Goal: Information Seeking & Learning: Check status

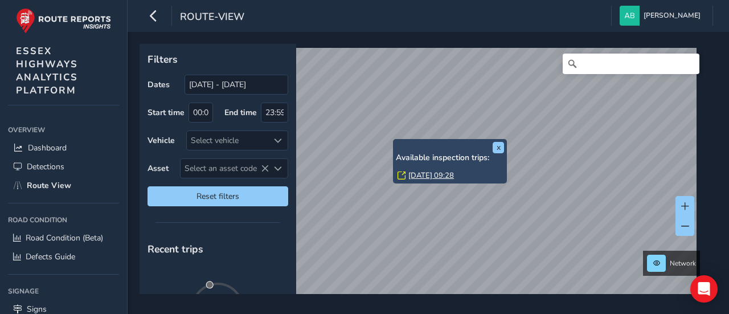
click at [417, 173] on link "Fri, 5 Sep, 09:28" at bounding box center [432, 175] width 46 height 10
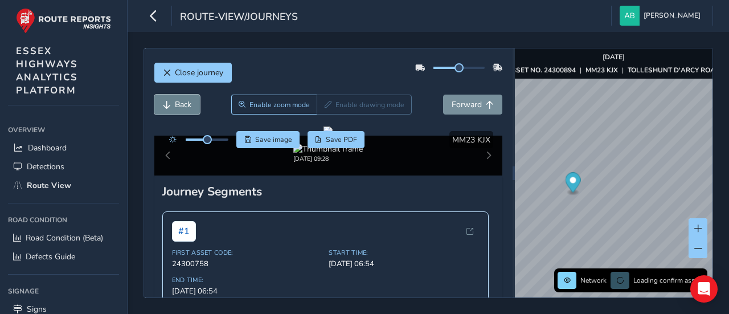
click at [176, 105] on span "Back" at bounding box center [183, 104] width 17 height 11
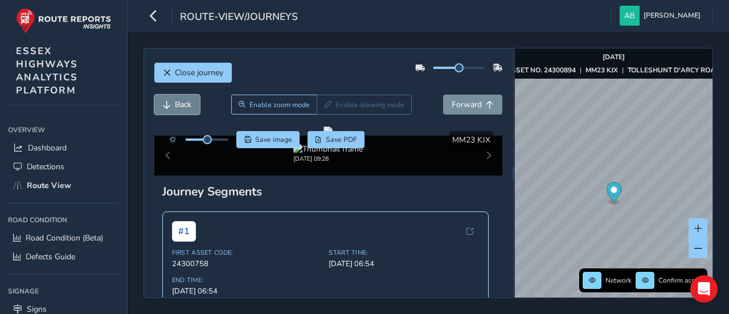
click at [176, 105] on span "Back" at bounding box center [183, 104] width 17 height 11
click at [464, 104] on span "Forward" at bounding box center [467, 104] width 30 height 11
click at [270, 135] on span "Save image" at bounding box center [273, 139] width 37 height 9
click at [168, 101] on span "Back" at bounding box center [167, 105] width 8 height 8
click at [462, 99] on span "Forward" at bounding box center [467, 104] width 30 height 11
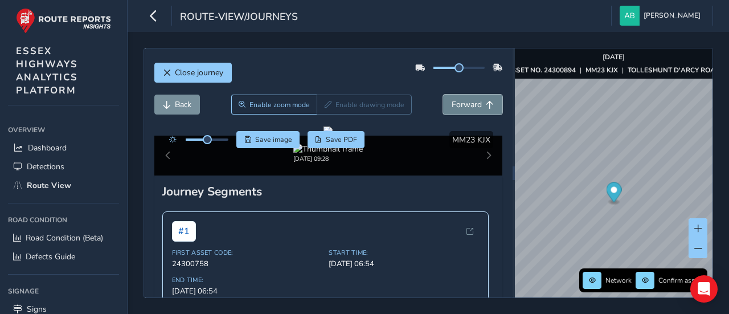
click at [462, 99] on span "Forward" at bounding box center [467, 104] width 30 height 11
click at [182, 103] on span "Back" at bounding box center [183, 104] width 17 height 11
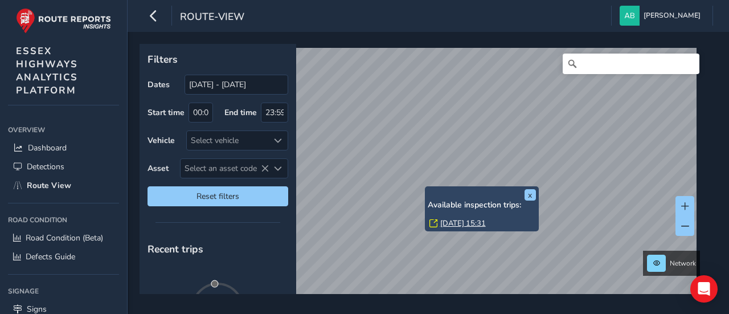
click at [450, 221] on link "Mon, 22 Sep, 15:31" at bounding box center [463, 223] width 46 height 10
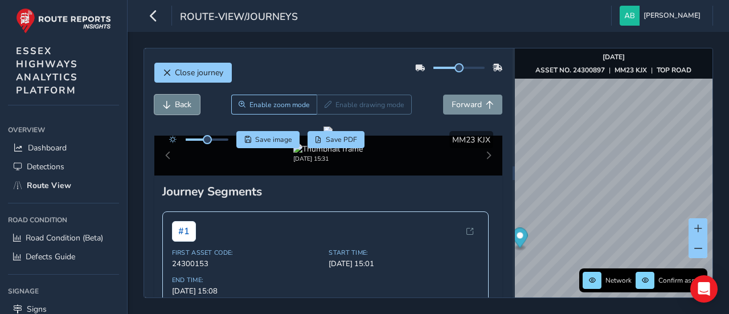
click at [177, 104] on span "Back" at bounding box center [183, 104] width 17 height 11
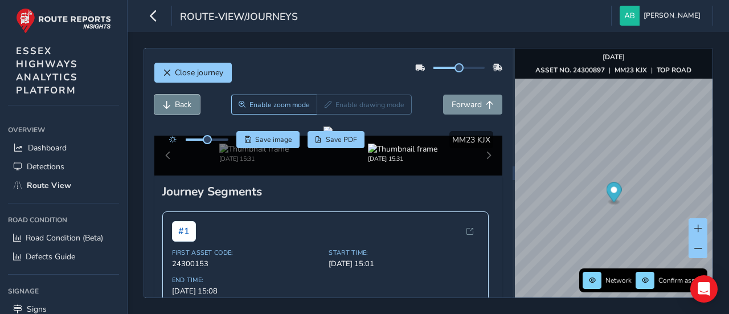
click at [177, 104] on span "Back" at bounding box center [183, 104] width 17 height 11
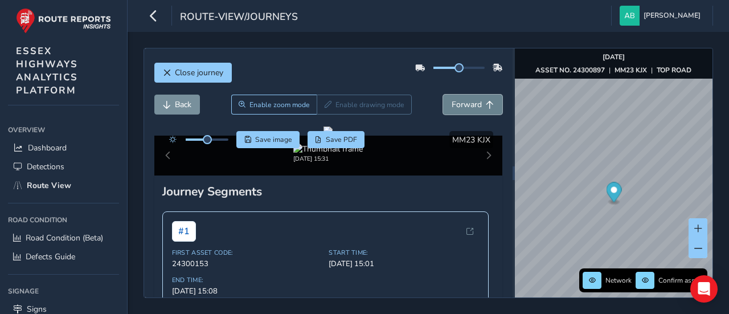
click at [471, 109] on span "Forward" at bounding box center [467, 104] width 30 height 11
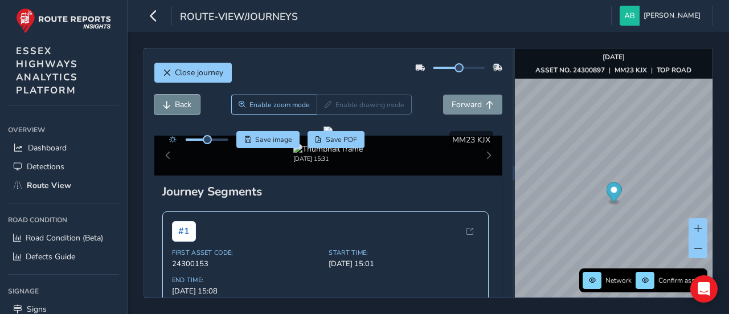
click at [172, 100] on button "Back" at bounding box center [177, 105] width 46 height 20
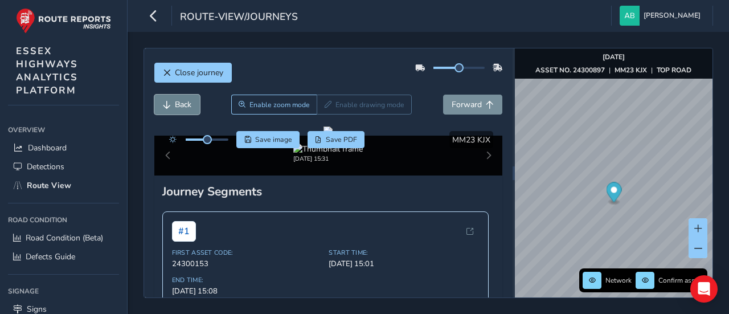
click at [172, 100] on button "Back" at bounding box center [177, 105] width 46 height 20
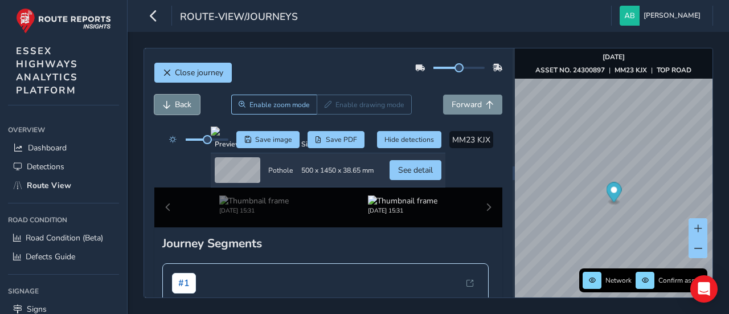
click at [172, 100] on button "Back" at bounding box center [177, 105] width 46 height 20
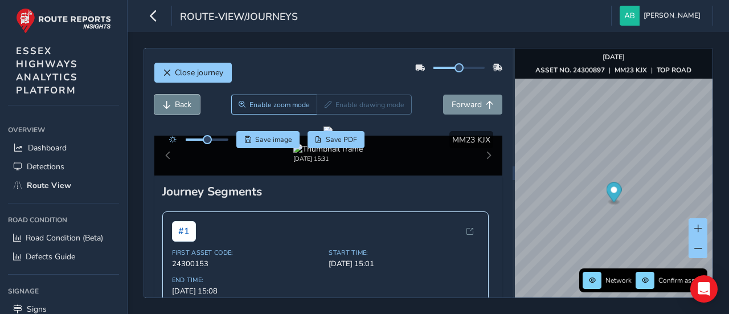
click at [172, 100] on button "Back" at bounding box center [177, 105] width 46 height 20
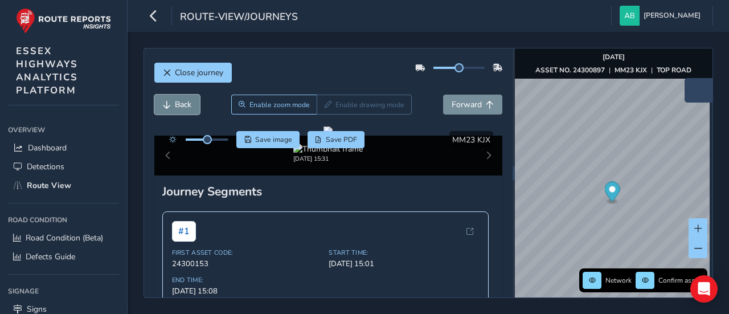
click at [189, 104] on span "Back" at bounding box center [183, 104] width 17 height 11
click at [187, 75] on span "Close journey" at bounding box center [199, 72] width 48 height 11
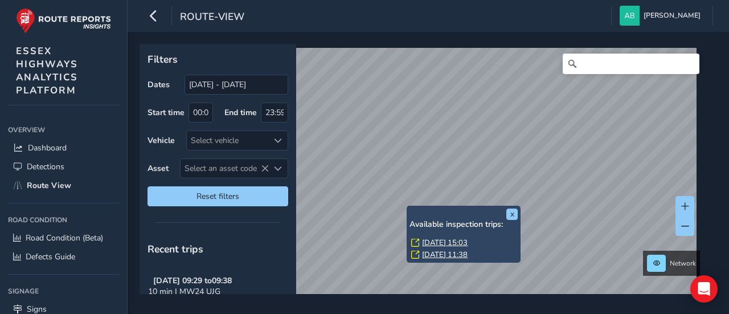
click at [431, 241] on link "[DATE] 15:03" at bounding box center [445, 243] width 46 height 10
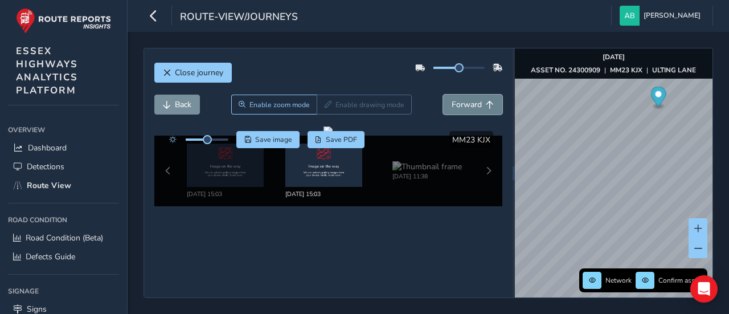
click at [459, 104] on span "Forward" at bounding box center [467, 104] width 30 height 11
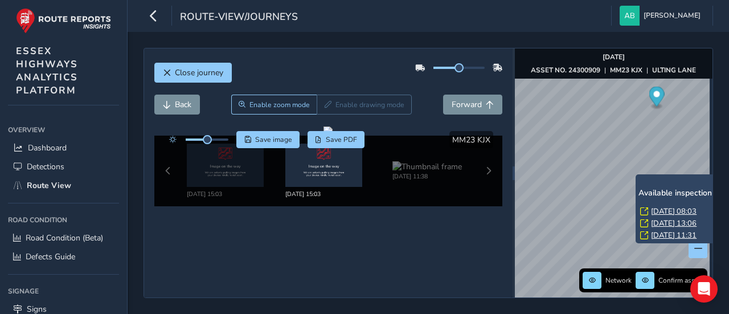
click at [663, 209] on link "Tue, 30 Sep, 08:03" at bounding box center [674, 211] width 46 height 10
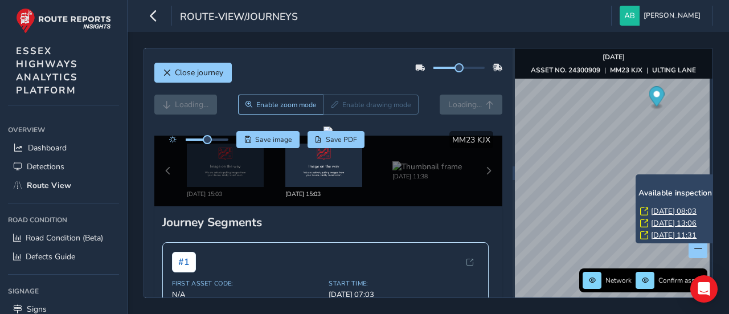
click at [663, 212] on link "Tue, 30 Sep, 08:03" at bounding box center [674, 211] width 46 height 10
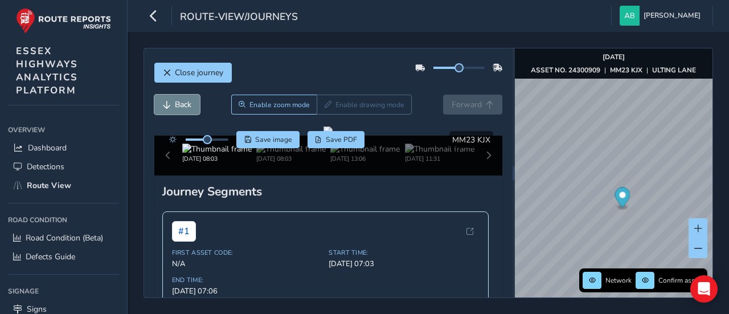
click at [181, 104] on span "Back" at bounding box center [183, 104] width 17 height 11
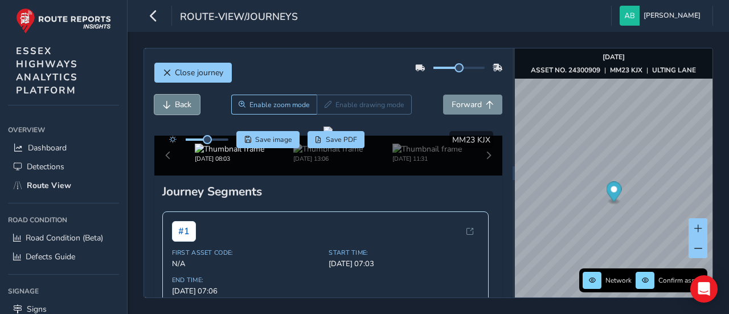
click at [181, 104] on span "Back" at bounding box center [183, 104] width 17 height 11
click at [464, 104] on span "Forward" at bounding box center [467, 104] width 30 height 11
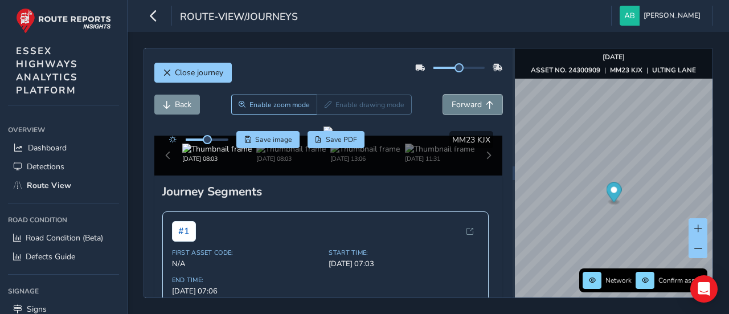
click at [465, 104] on span "Forward" at bounding box center [467, 104] width 30 height 11
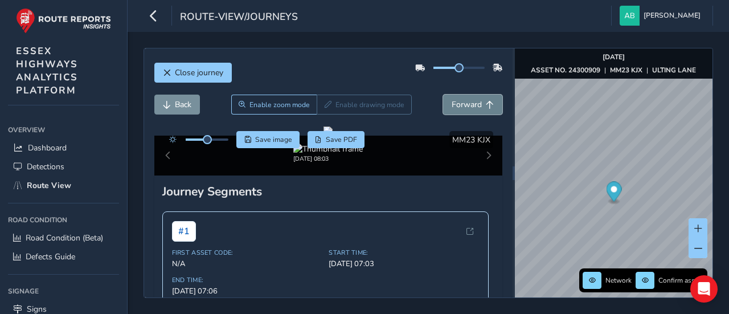
click at [466, 104] on span "Forward" at bounding box center [467, 104] width 30 height 11
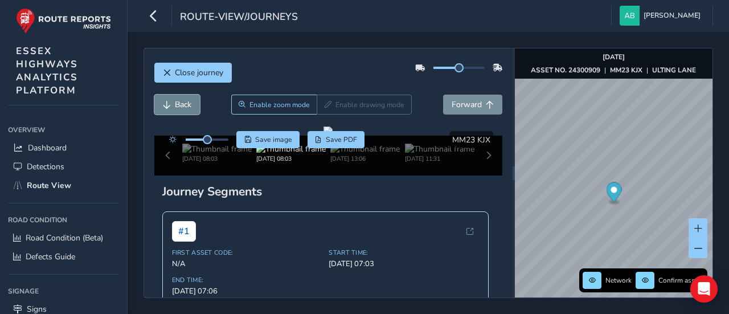
click at [179, 105] on span "Back" at bounding box center [183, 104] width 17 height 11
click at [180, 105] on span "Back" at bounding box center [183, 104] width 17 height 11
click at [180, 104] on span "Back" at bounding box center [183, 104] width 17 height 11
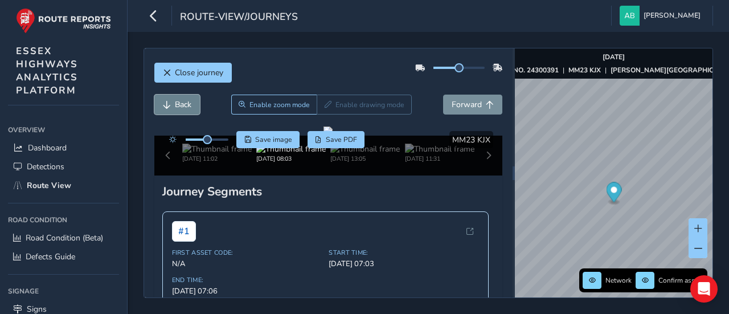
click at [180, 104] on span "Back" at bounding box center [183, 104] width 17 height 11
click at [446, 111] on button "Forward" at bounding box center [472, 105] width 59 height 20
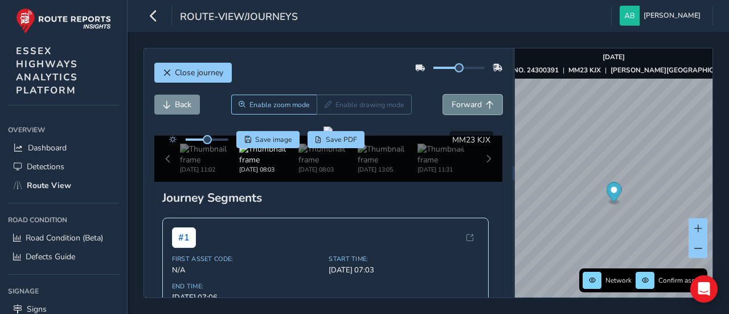
click at [446, 111] on button "Forward" at bounding box center [472, 105] width 59 height 20
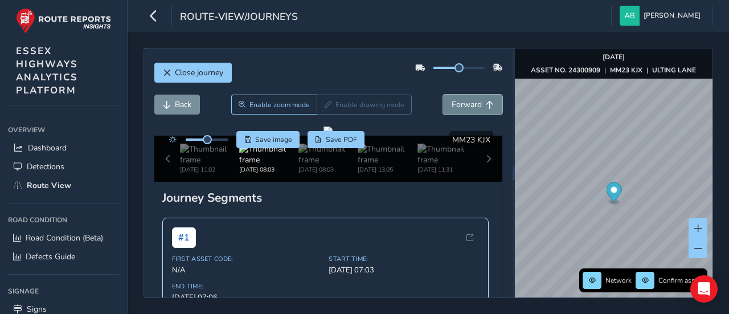
click at [446, 111] on button "Forward" at bounding box center [472, 105] width 59 height 20
click at [446, 111] on div "Back Enable zoom mode Enable drawing mode Forward" at bounding box center [328, 105] width 349 height 20
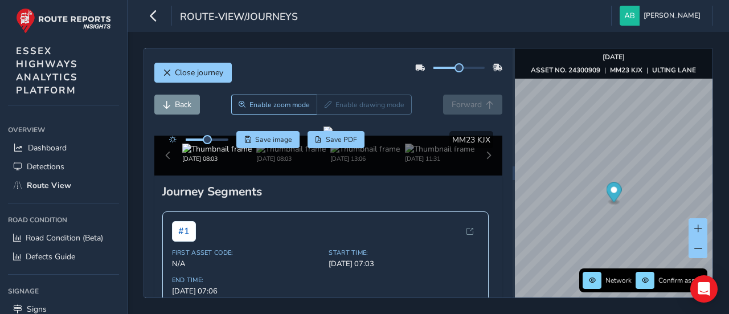
click at [446, 111] on div "Back Enable zoom mode Enable drawing mode Forward" at bounding box center [328, 105] width 349 height 20
click at [179, 102] on span "Back" at bounding box center [183, 104] width 17 height 11
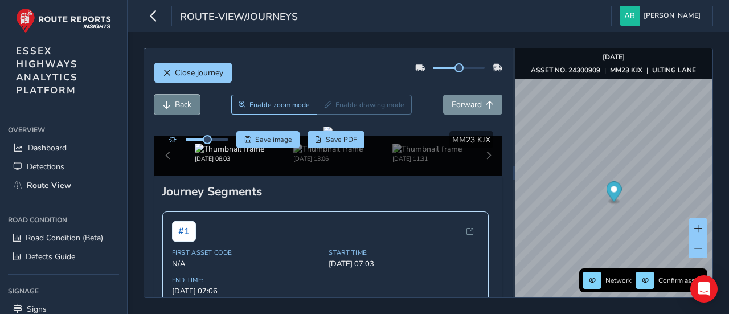
click at [179, 102] on span "Back" at bounding box center [183, 104] width 17 height 11
click at [452, 104] on span "Forward" at bounding box center [467, 104] width 30 height 11
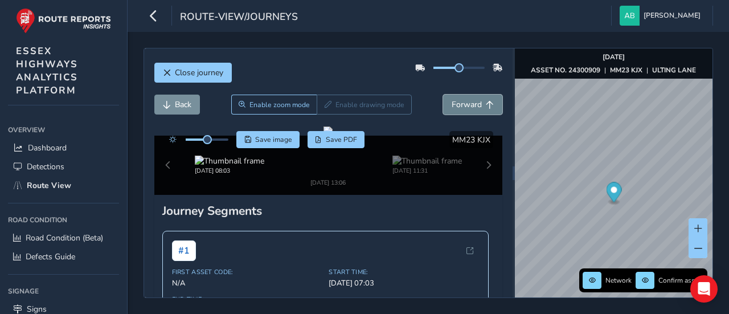
click at [452, 104] on span "Forward" at bounding box center [467, 104] width 30 height 11
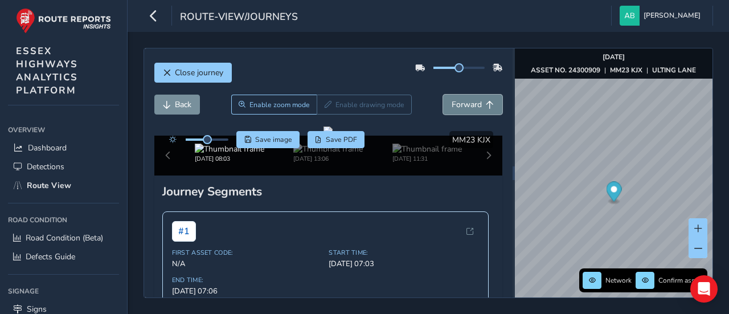
click at [452, 104] on span "Forward" at bounding box center [467, 104] width 30 height 11
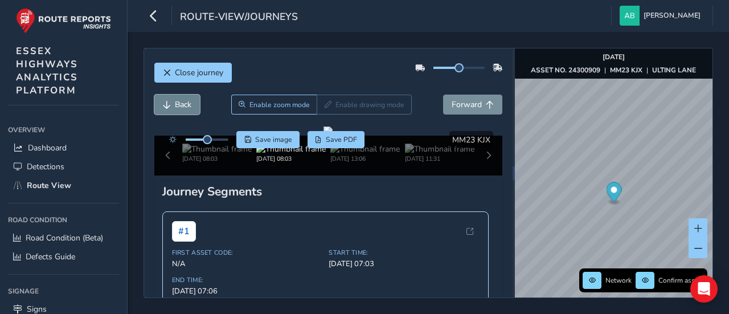
click at [178, 102] on span "Back" at bounding box center [183, 104] width 17 height 11
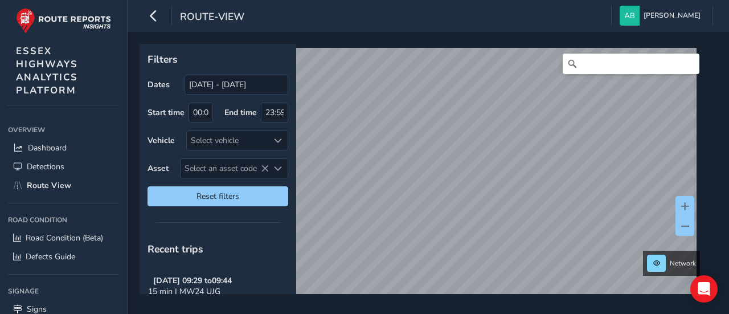
click at [264, 256] on div "Filters Dates 01/09/2025 - 01/10/2025 Start time 00:00 End time 23:59 Vehicle S…" at bounding box center [425, 169] width 570 height 250
click at [246, 197] on span "Reset filters" at bounding box center [218, 196] width 124 height 11
click at [228, 195] on span "Reset filters" at bounding box center [218, 196] width 124 height 11
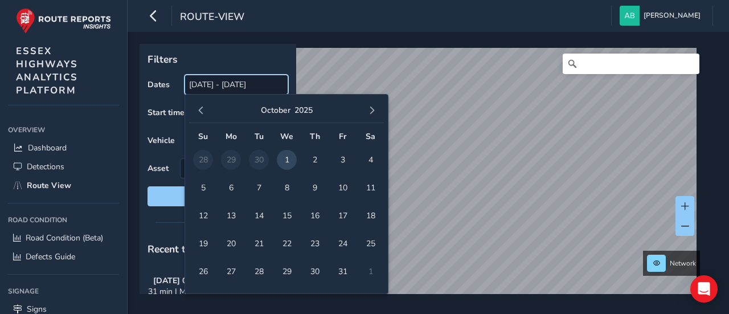
click at [219, 86] on input "[DATE] - [DATE]" at bounding box center [237, 85] width 104 height 20
click at [201, 111] on span "button" at bounding box center [201, 111] width 8 height 8
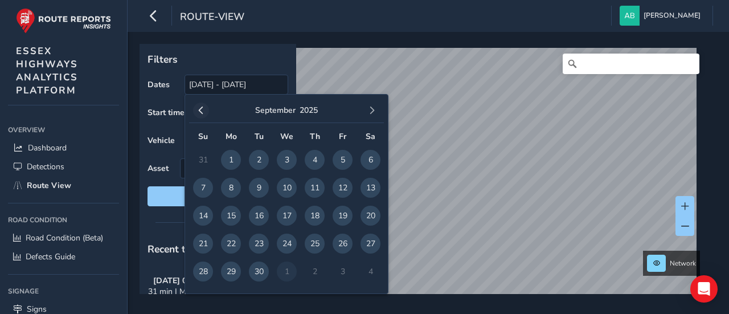
click at [202, 113] on span "button" at bounding box center [201, 111] width 8 height 8
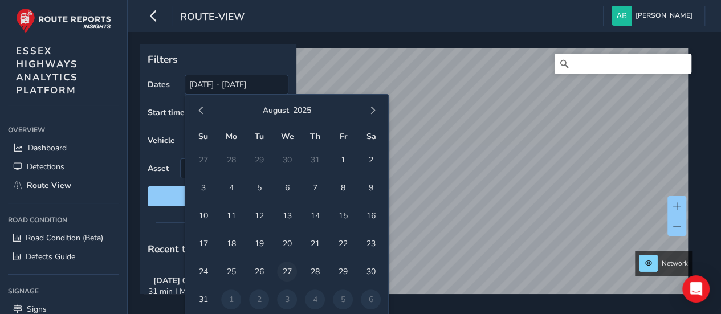
click at [291, 270] on span "27" at bounding box center [287, 272] width 20 height 20
click at [372, 109] on span "button" at bounding box center [372, 111] width 8 height 8
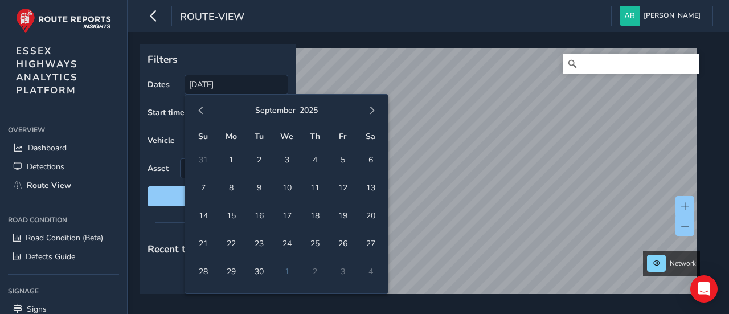
click at [372, 109] on span "button" at bounding box center [372, 111] width 8 height 8
click at [288, 154] on span "1" at bounding box center [287, 160] width 20 height 20
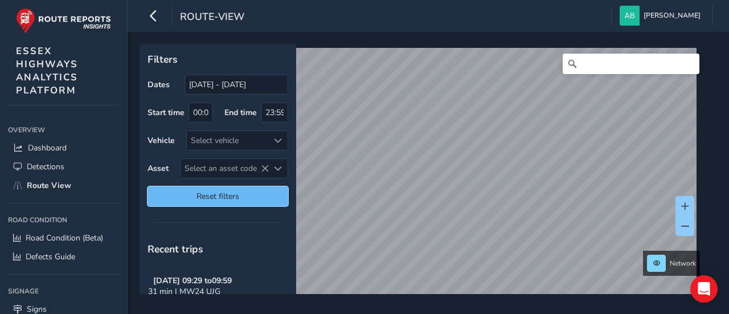
click at [243, 196] on span "Reset filters" at bounding box center [218, 196] width 124 height 11
click at [226, 193] on span "Reset filters" at bounding box center [218, 196] width 124 height 11
click at [223, 194] on span "Reset filters" at bounding box center [218, 196] width 124 height 11
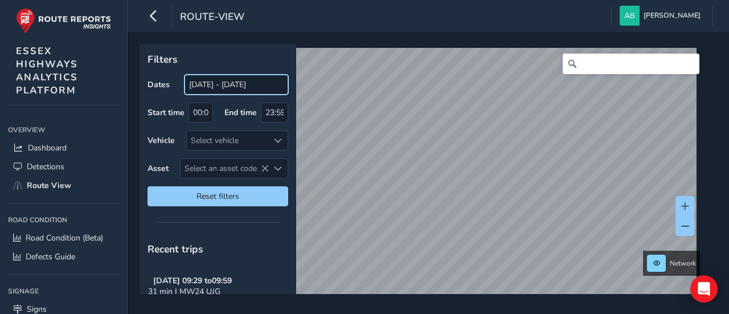
click at [206, 88] on input "[DATE] - [DATE]" at bounding box center [237, 85] width 104 height 20
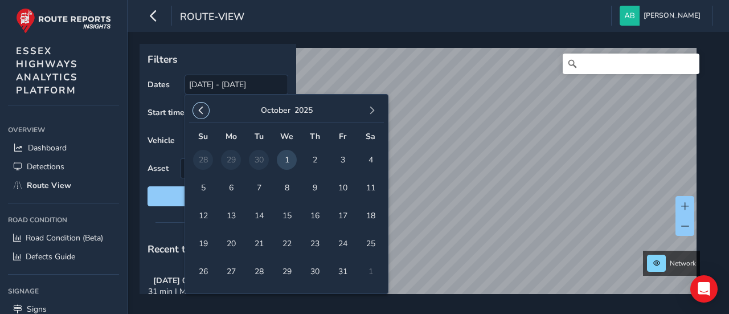
click at [199, 109] on span "button" at bounding box center [201, 111] width 8 height 8
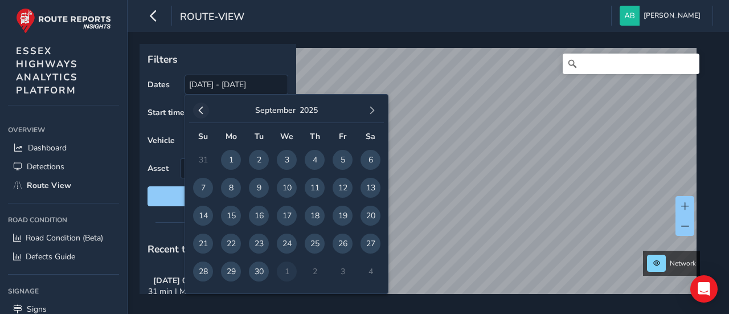
click at [203, 111] on span "button" at bounding box center [201, 111] width 8 height 8
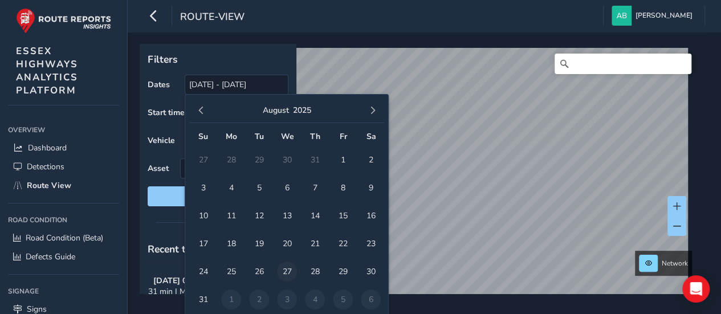
click at [289, 270] on span "27" at bounding box center [287, 272] width 20 height 20
click at [374, 108] on span "button" at bounding box center [372, 111] width 8 height 8
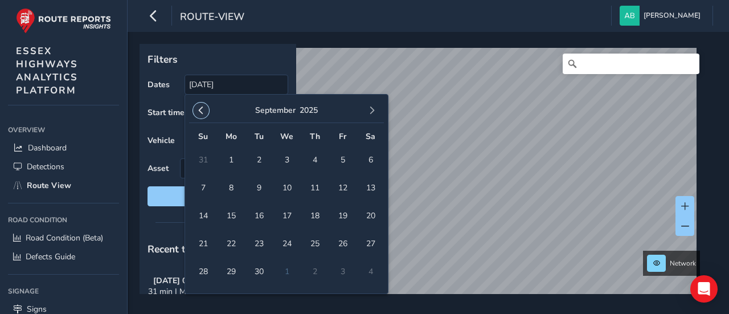
click at [203, 109] on span "button" at bounding box center [201, 111] width 8 height 8
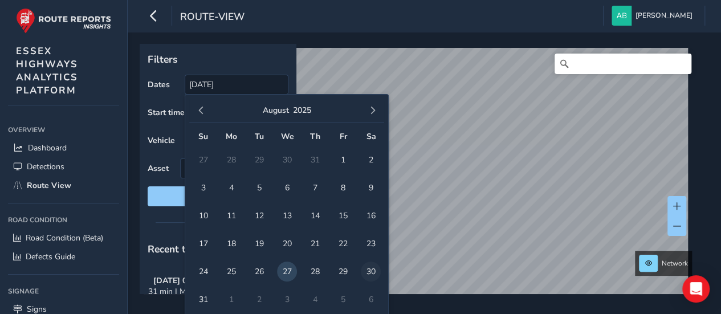
click at [373, 267] on span "30" at bounding box center [371, 272] width 20 height 20
type input "27/08/2025 - 30/08/2025"
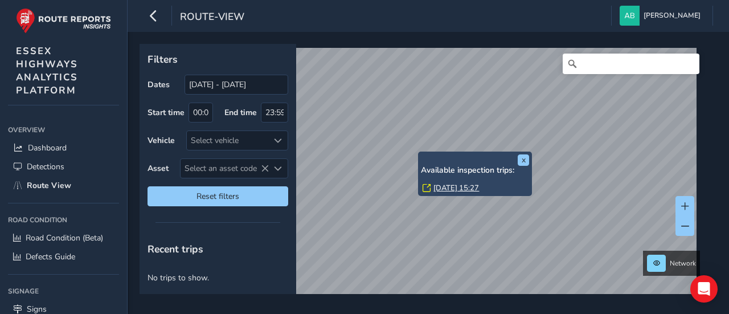
click at [422, 153] on div "x Available inspection trips: Wed, 27 Aug, 15:27" at bounding box center [475, 174] width 114 height 45
click at [442, 190] on link "Wed, 27 Aug, 15:27" at bounding box center [457, 188] width 46 height 10
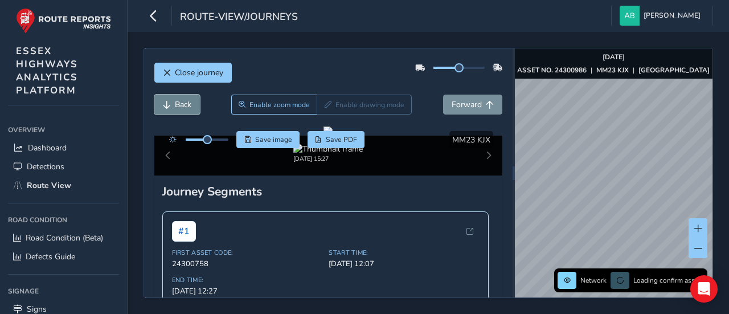
click at [185, 104] on span "Back" at bounding box center [183, 104] width 17 height 11
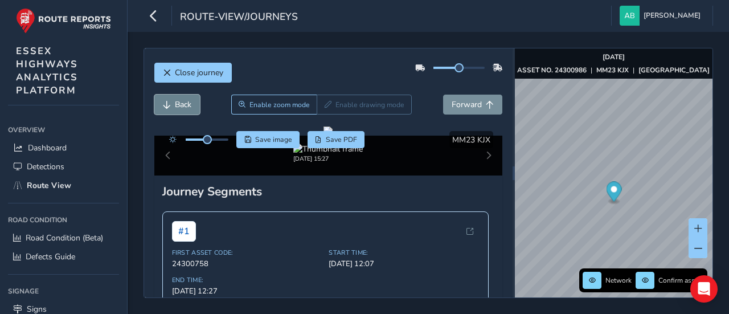
click at [185, 104] on span "Back" at bounding box center [183, 104] width 17 height 11
click at [452, 103] on span "Forward" at bounding box center [467, 104] width 30 height 11
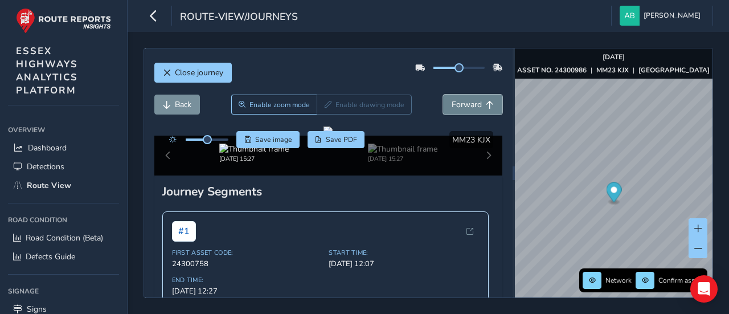
click at [452, 103] on span "Forward" at bounding box center [467, 104] width 30 height 11
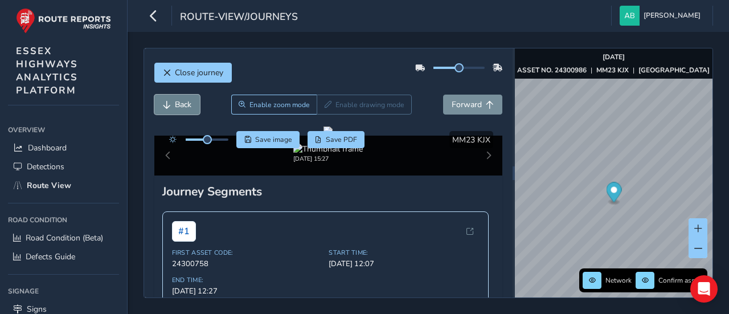
click at [178, 106] on span "Back" at bounding box center [183, 104] width 17 height 11
click at [458, 101] on span "Forward" at bounding box center [467, 104] width 30 height 11
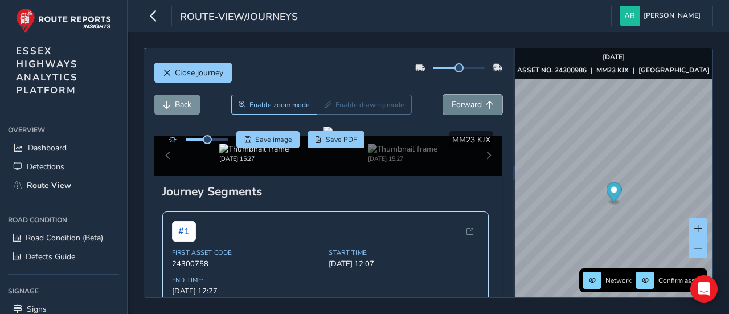
click at [458, 101] on span "Forward" at bounding box center [467, 104] width 30 height 11
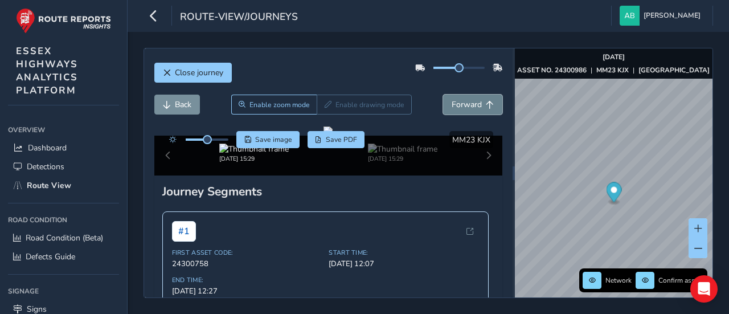
click at [459, 101] on span "Forward" at bounding box center [467, 104] width 30 height 11
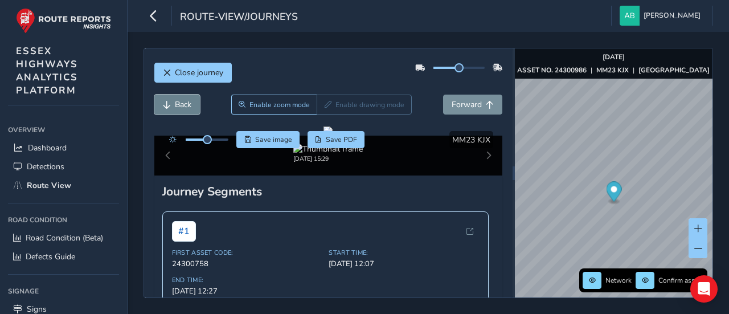
click at [176, 112] on button "Back" at bounding box center [177, 105] width 46 height 20
click at [177, 112] on button "Back" at bounding box center [177, 105] width 46 height 20
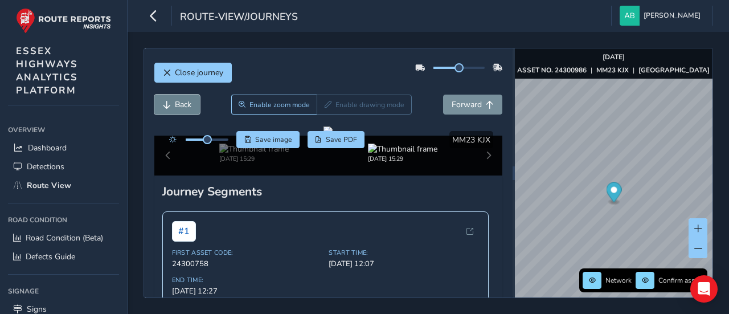
click at [177, 112] on button "Back" at bounding box center [177, 105] width 46 height 20
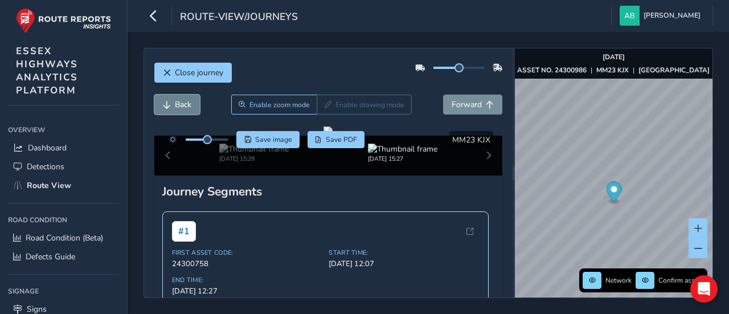
click at [177, 112] on button "Back" at bounding box center [177, 105] width 46 height 20
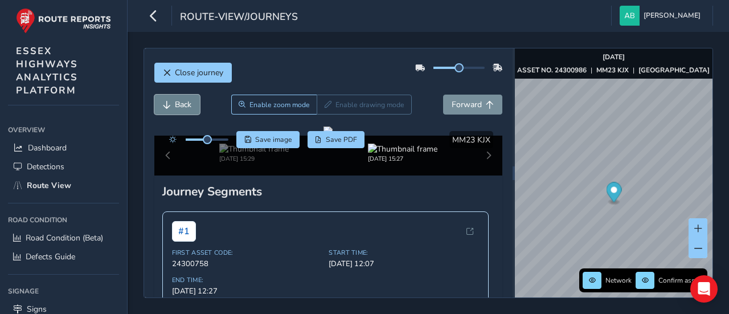
click at [177, 112] on button "Back" at bounding box center [177, 105] width 46 height 20
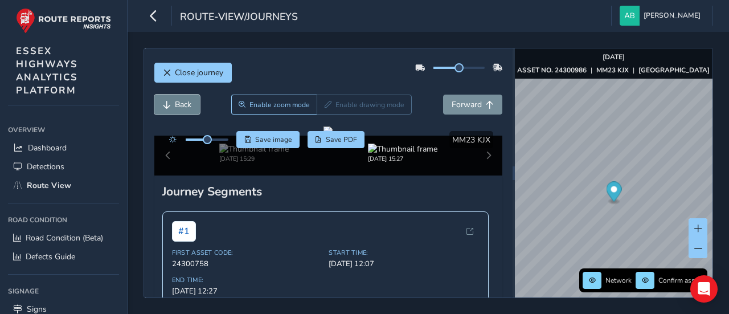
click at [177, 112] on button "Back" at bounding box center [177, 105] width 46 height 20
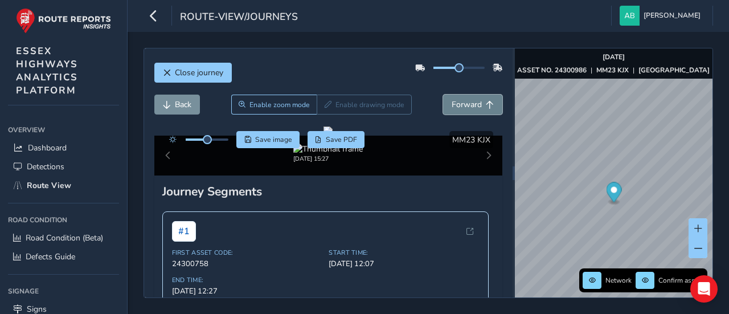
click at [475, 103] on button "Forward" at bounding box center [472, 105] width 59 height 20
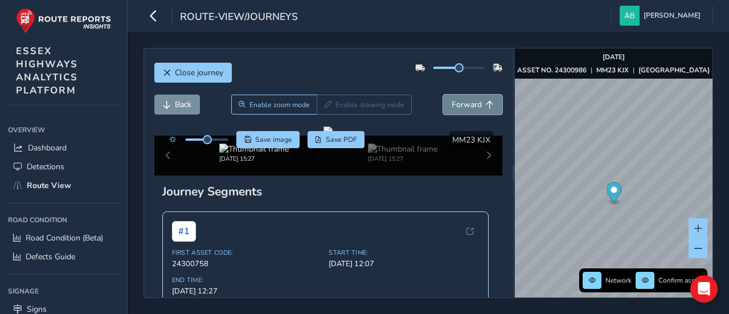
click at [475, 103] on button "Forward" at bounding box center [472, 105] width 59 height 20
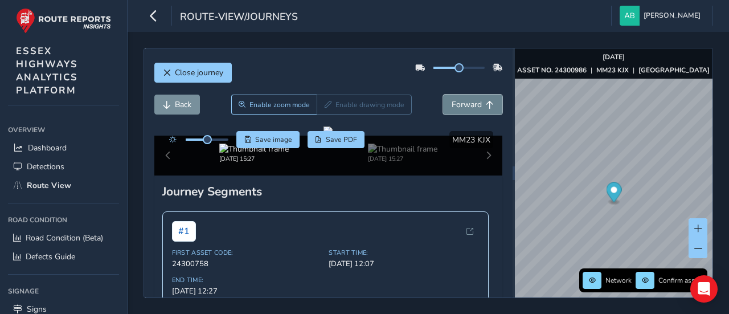
click at [475, 103] on button "Forward" at bounding box center [472, 105] width 59 height 20
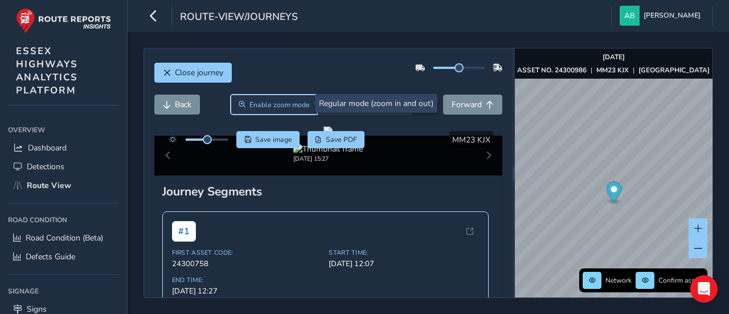
click at [284, 107] on span "Enable zoom mode" at bounding box center [280, 104] width 60 height 9
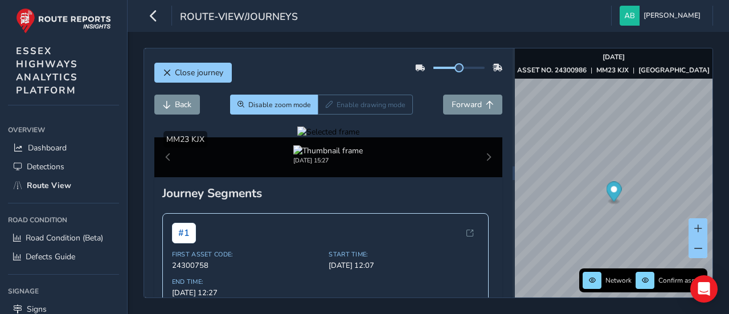
click at [360, 137] on div at bounding box center [328, 131] width 62 height 11
click at [373, 199] on img at bounding box center [280, 306] width 1641 height 923
click at [360, 137] on div at bounding box center [328, 131] width 62 height 11
drag, startPoint x: 400, startPoint y: 217, endPoint x: 442, endPoint y: 206, distance: 43.0
click at [360, 137] on figure at bounding box center [328, 131] width 62 height 11
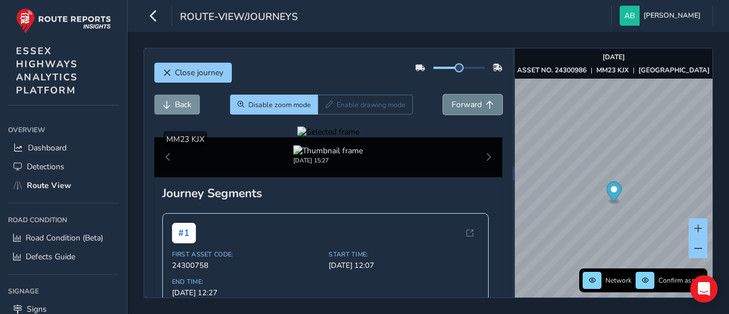
click at [471, 103] on span "Forward" at bounding box center [467, 104] width 30 height 11
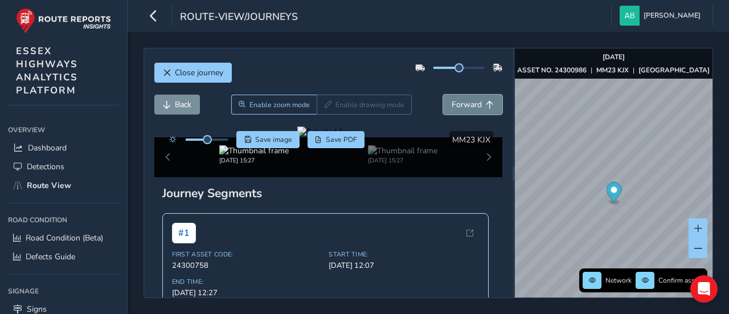
click at [471, 103] on span "Forward" at bounding box center [467, 104] width 30 height 11
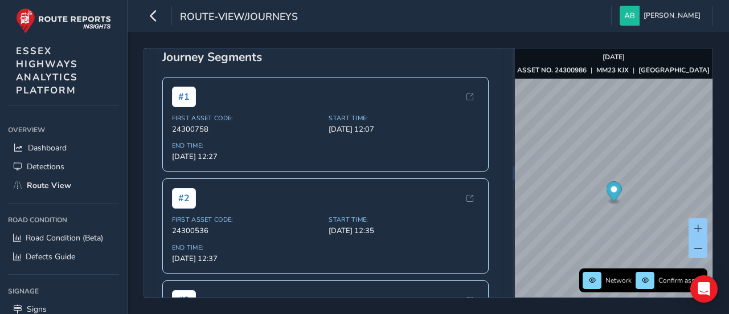
scroll to position [176, 0]
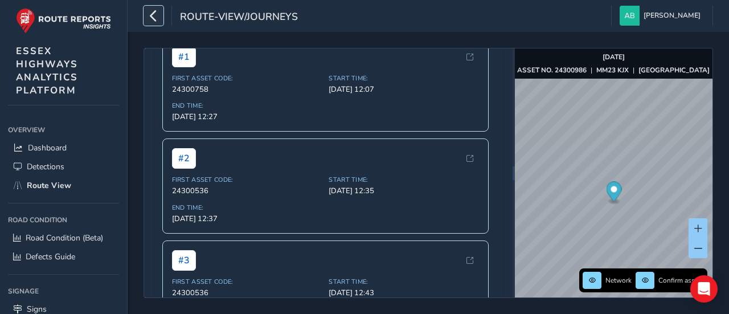
click at [154, 14] on icon "button" at bounding box center [154, 16] width 12 height 20
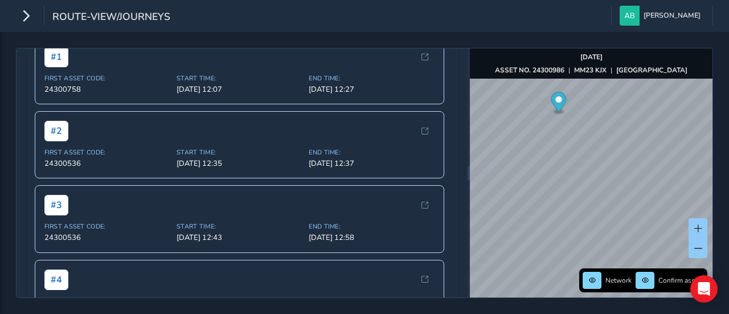
click at [570, 60] on div "Network Confirm assets Aug 27 2025 ASSET NO. 24300986 | MM23 KJX | WOODROLFE RO…" at bounding box center [591, 172] width 243 height 249
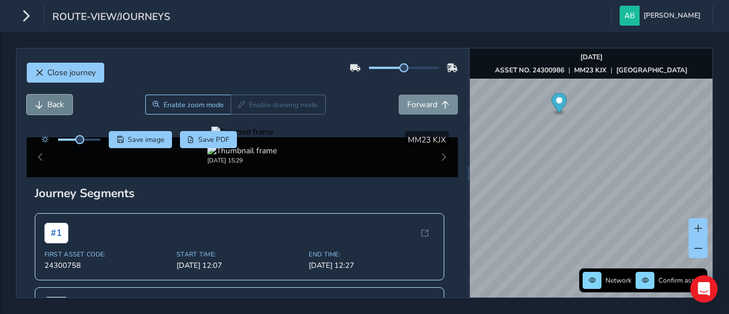
click at [34, 103] on button "Back" at bounding box center [50, 105] width 46 height 20
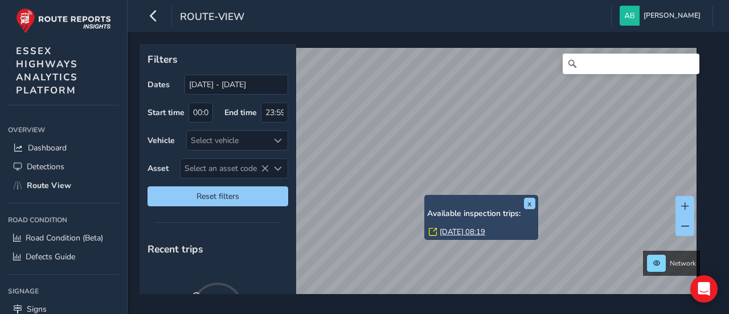
click at [439, 233] on div "[DATE] 08:19" at bounding box center [482, 232] width 107 height 10
click at [451, 228] on link "[DATE] 08:19" at bounding box center [463, 232] width 46 height 10
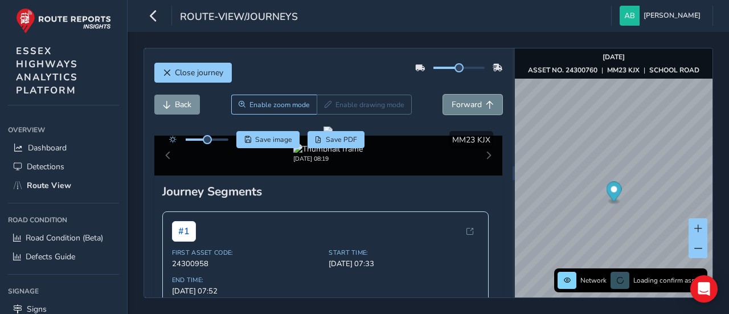
click at [462, 104] on span "Forward" at bounding box center [467, 104] width 30 height 11
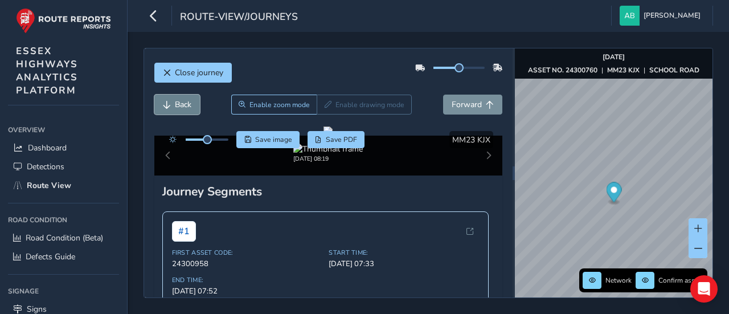
click at [177, 103] on span "Back" at bounding box center [183, 104] width 17 height 11
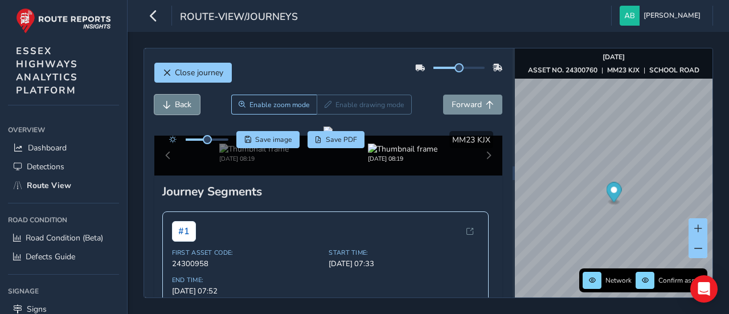
click at [177, 103] on span "Back" at bounding box center [183, 104] width 17 height 11
click at [178, 103] on span "Back" at bounding box center [183, 104] width 17 height 11
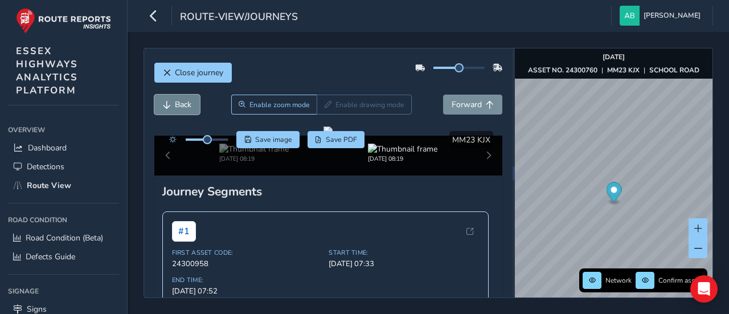
click at [179, 103] on span "Back" at bounding box center [183, 104] width 17 height 11
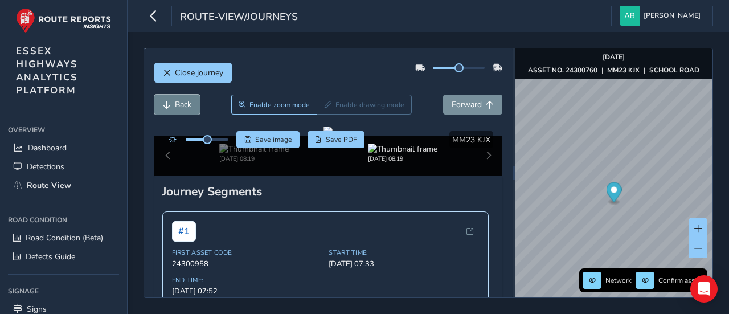
click at [179, 103] on span "Back" at bounding box center [183, 104] width 17 height 11
click at [474, 103] on button "Forward" at bounding box center [472, 105] width 59 height 20
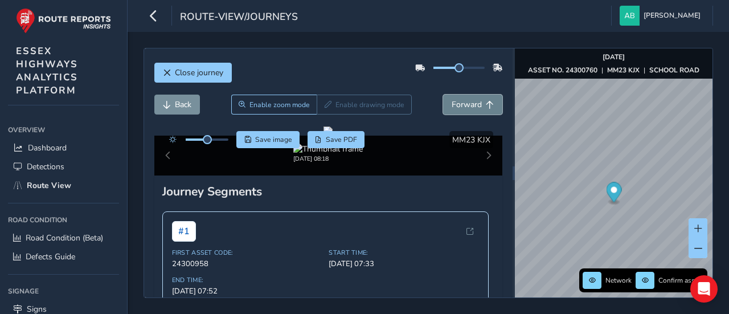
click at [474, 103] on button "Forward" at bounding box center [472, 105] width 59 height 20
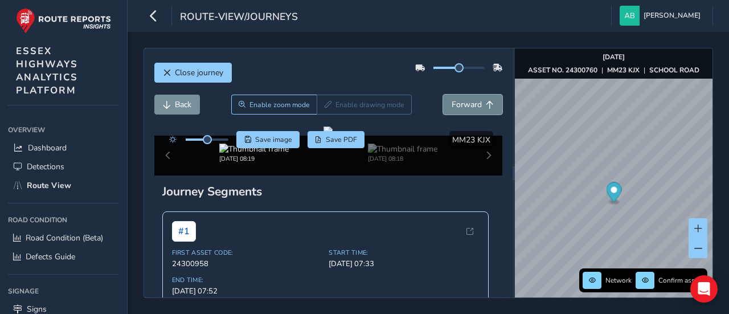
click at [474, 103] on button "Forward" at bounding box center [472, 105] width 59 height 20
click at [476, 103] on button "Forward" at bounding box center [472, 105] width 59 height 20
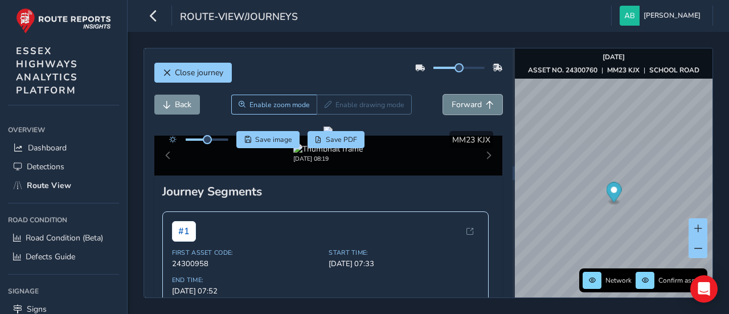
click at [486, 103] on span "Forward" at bounding box center [490, 105] width 8 height 8
click at [175, 100] on span "Back" at bounding box center [183, 104] width 17 height 11
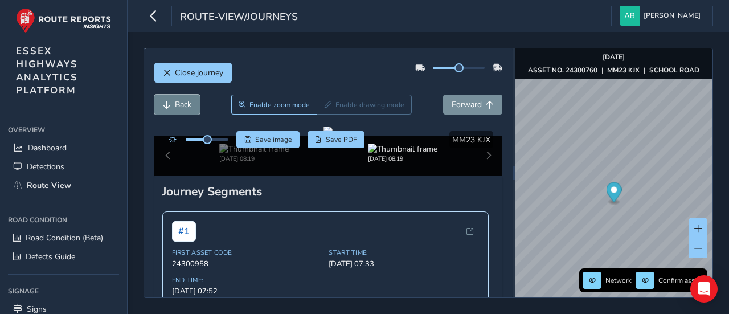
click at [175, 100] on span "Back" at bounding box center [183, 104] width 17 height 11
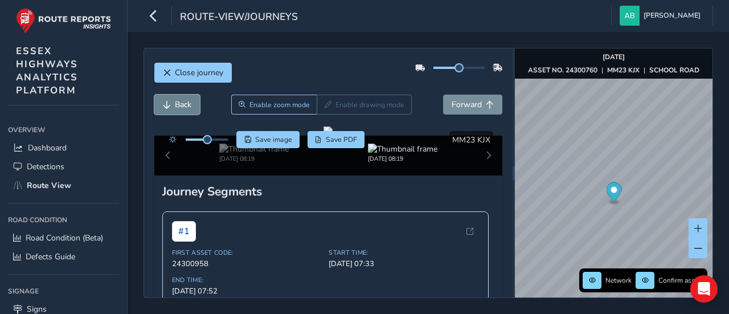
click at [175, 100] on span "Back" at bounding box center [183, 104] width 17 height 11
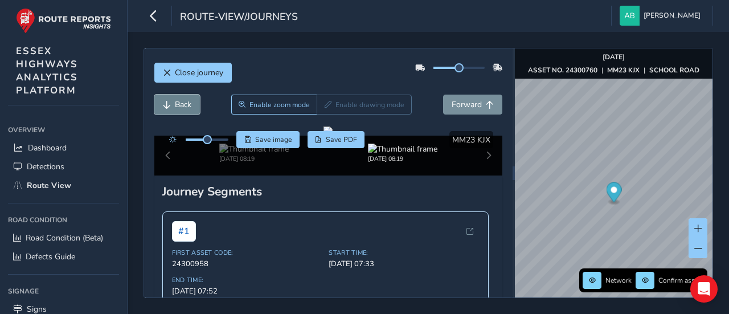
click at [175, 100] on span "Back" at bounding box center [183, 104] width 17 height 11
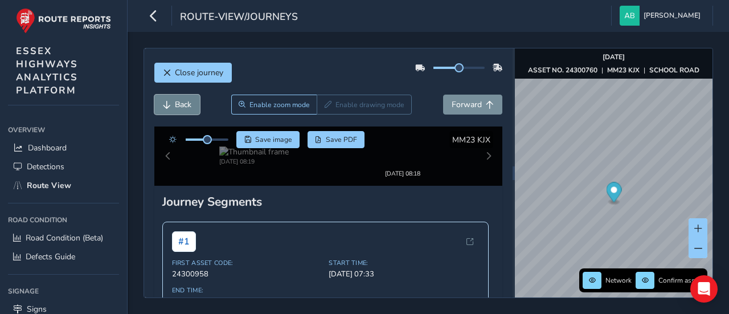
click at [175, 100] on span "Back" at bounding box center [183, 104] width 17 height 11
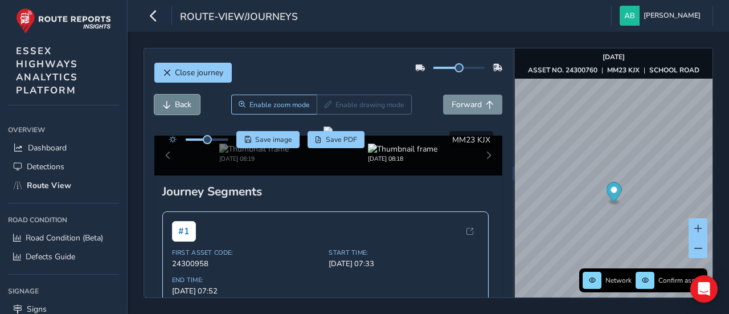
click at [175, 100] on span "Back" at bounding box center [183, 104] width 17 height 11
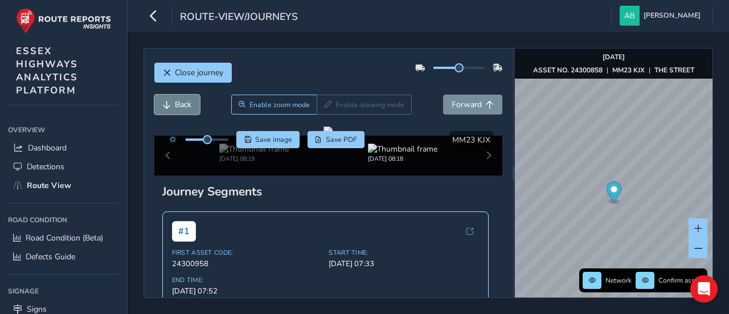
click at [175, 100] on span "Back" at bounding box center [183, 104] width 17 height 11
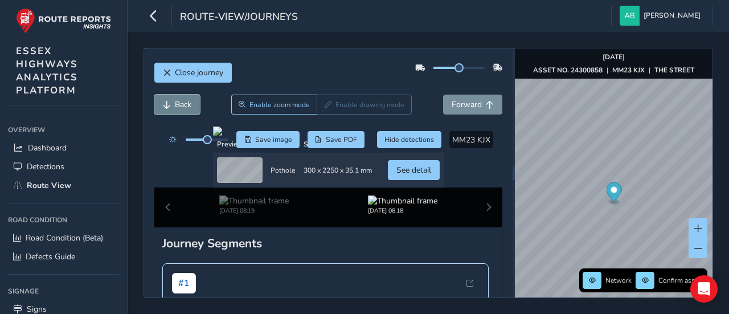
click at [175, 100] on span "Back" at bounding box center [183, 104] width 17 height 11
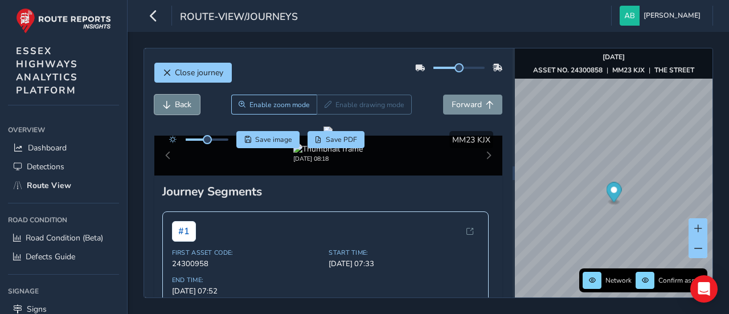
click at [175, 100] on span "Back" at bounding box center [183, 104] width 17 height 11
click at [460, 97] on button "Forward" at bounding box center [472, 105] width 59 height 20
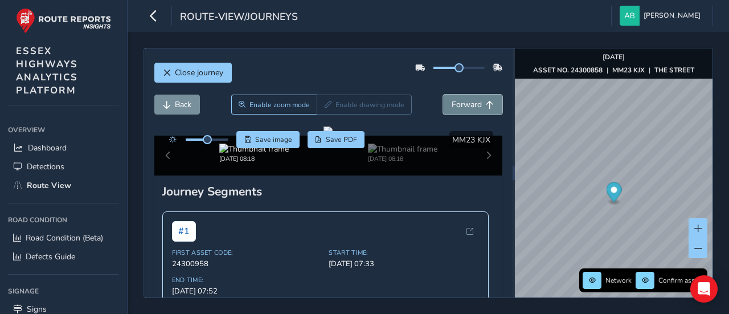
click at [458, 98] on button "Forward" at bounding box center [472, 105] width 59 height 20
click at [456, 100] on span "Forward" at bounding box center [467, 104] width 30 height 11
click at [456, 101] on span "Forward" at bounding box center [467, 104] width 30 height 11
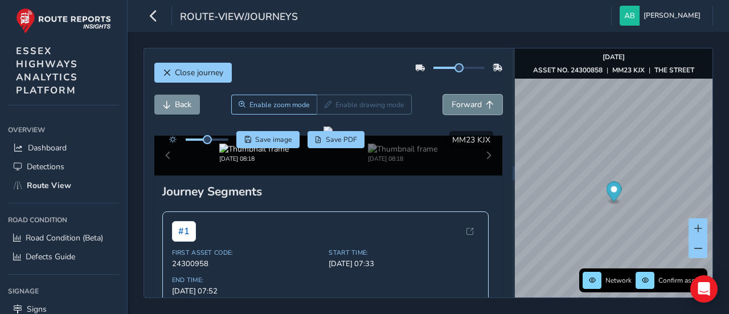
click at [456, 101] on span "Forward" at bounding box center [467, 104] width 30 height 11
click at [455, 101] on span "Forward" at bounding box center [467, 104] width 30 height 11
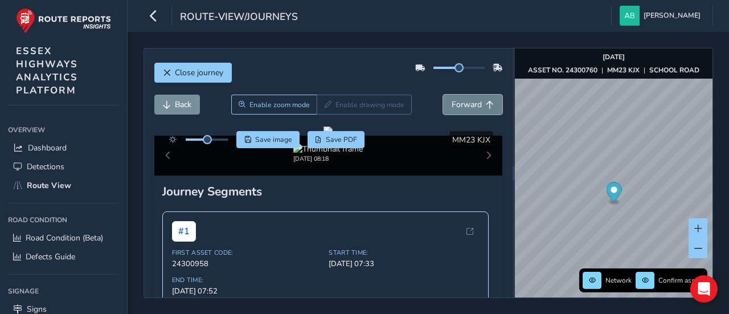
click at [454, 102] on span "Forward" at bounding box center [467, 104] width 30 height 11
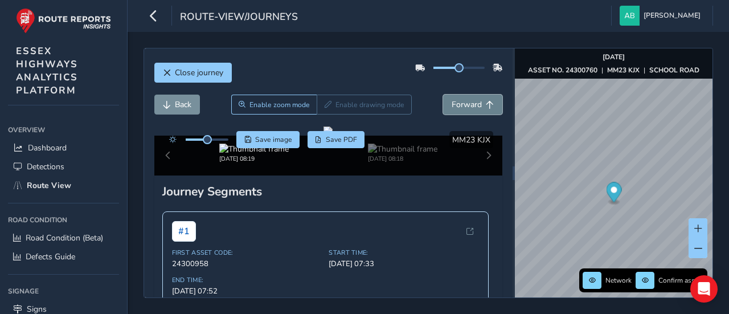
click at [454, 102] on span "Forward" at bounding box center [467, 104] width 30 height 11
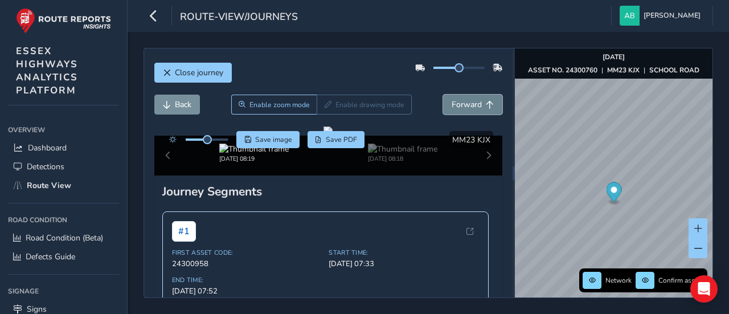
click at [454, 102] on span "Forward" at bounding box center [467, 104] width 30 height 11
click at [148, 16] on icon "button" at bounding box center [154, 16] width 12 height 20
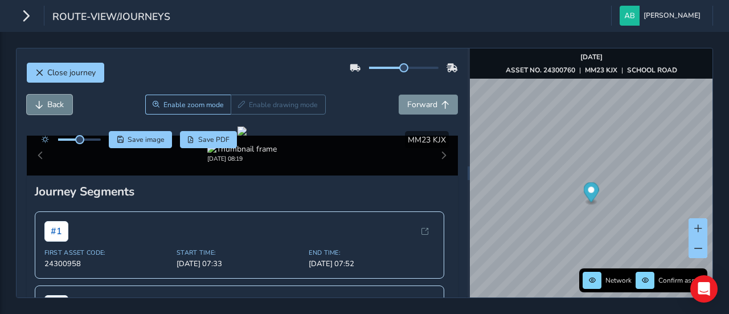
click at [53, 101] on span "Back" at bounding box center [55, 104] width 17 height 11
click at [407, 99] on span "Forward" at bounding box center [422, 104] width 30 height 11
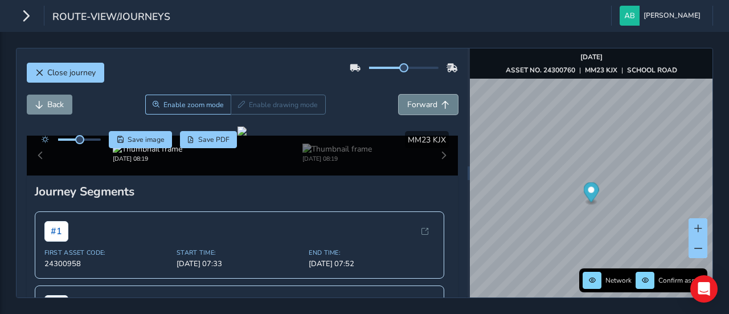
click at [407, 99] on span "Forward" at bounding box center [422, 104] width 30 height 11
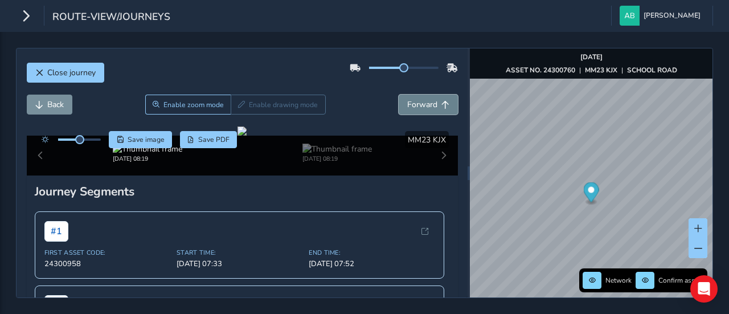
click at [407, 99] on span "Forward" at bounding box center [422, 104] width 30 height 11
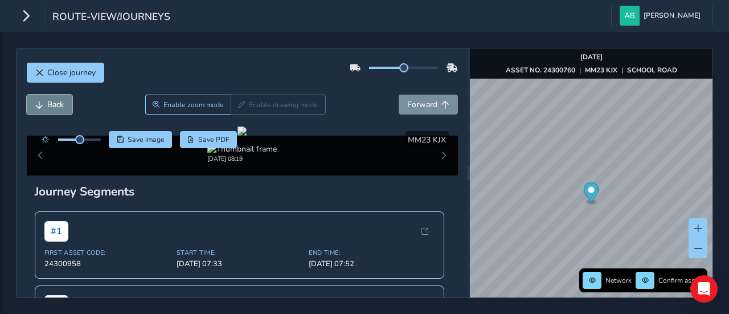
click at [56, 100] on span "Back" at bounding box center [55, 104] width 17 height 11
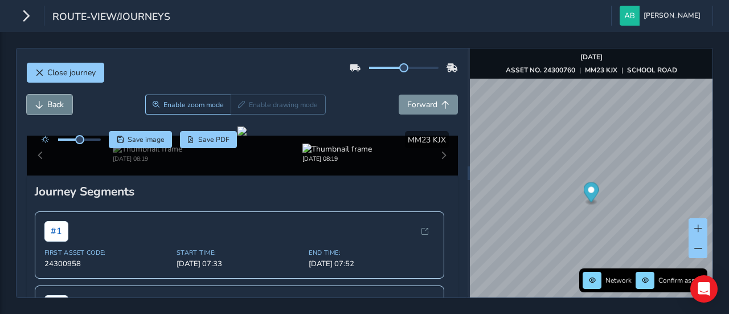
click at [56, 100] on span "Back" at bounding box center [55, 104] width 17 height 11
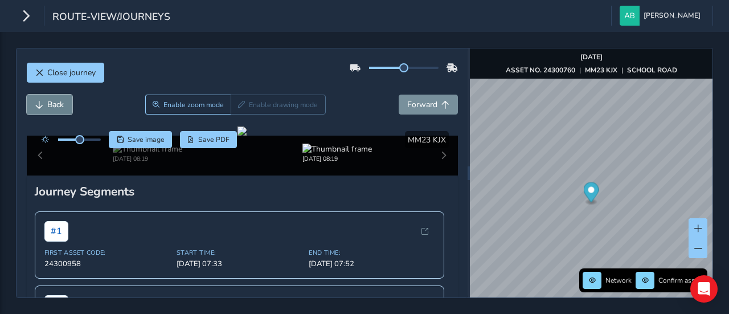
click at [56, 100] on span "Back" at bounding box center [55, 104] width 17 height 11
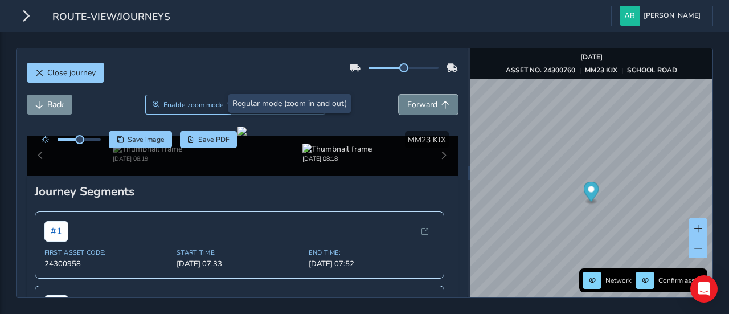
click at [413, 104] on span "Forward" at bounding box center [422, 104] width 30 height 11
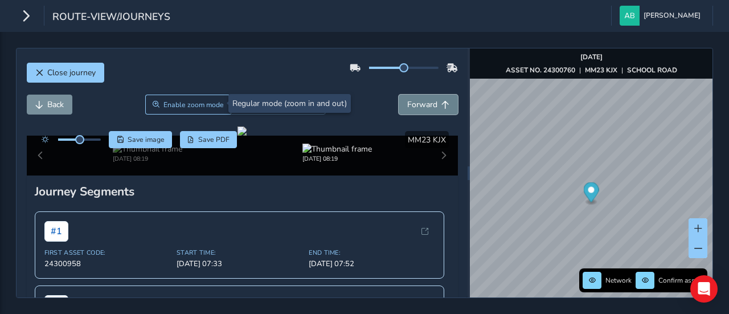
click at [413, 104] on span "Forward" at bounding box center [422, 104] width 30 height 11
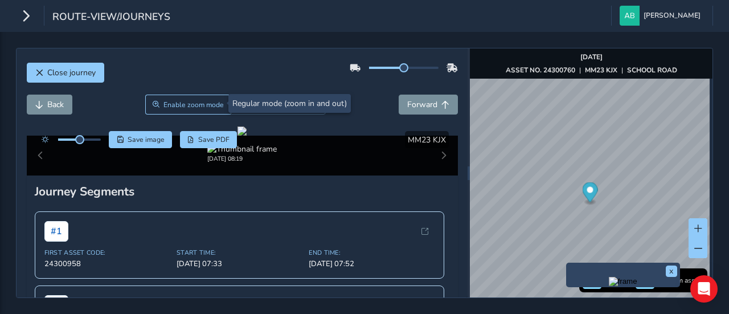
click at [580, 270] on div "x" at bounding box center [623, 275] width 108 height 19
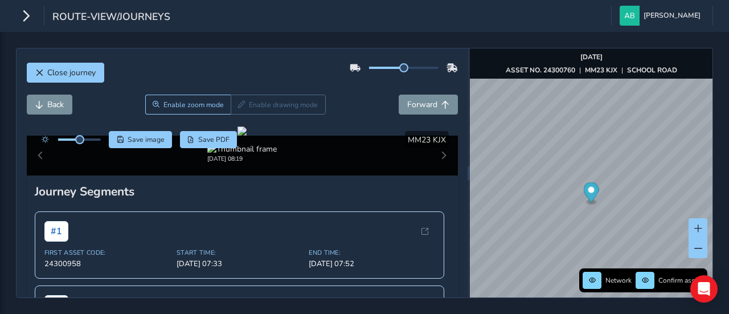
click at [725, 115] on div "Close journey Back Enable zoom mode Enable drawing mode Forward Click and Drag …" at bounding box center [364, 173] width 729 height 282
click at [725, 112] on div "Close journey Back Enable zoom mode Enable drawing mode Forward Click and Drag …" at bounding box center [364, 173] width 729 height 282
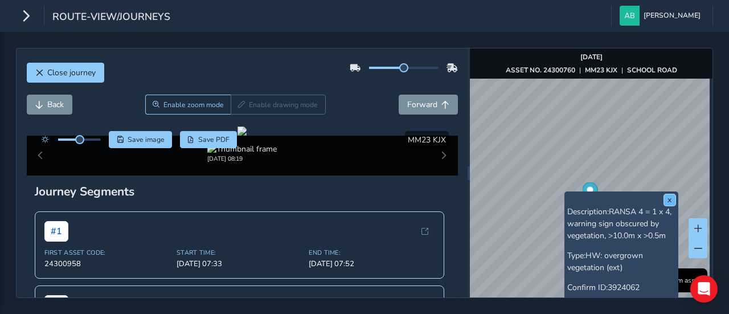
click at [671, 198] on button "x" at bounding box center [669, 199] width 11 height 11
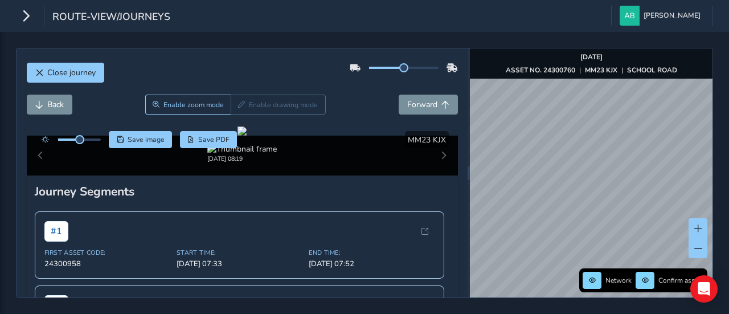
click at [604, 281] on div "Network Confirm assets [DATE] ASSET NO. 24300760 | MM23 KJX | SCHOOL ROAD" at bounding box center [591, 172] width 243 height 249
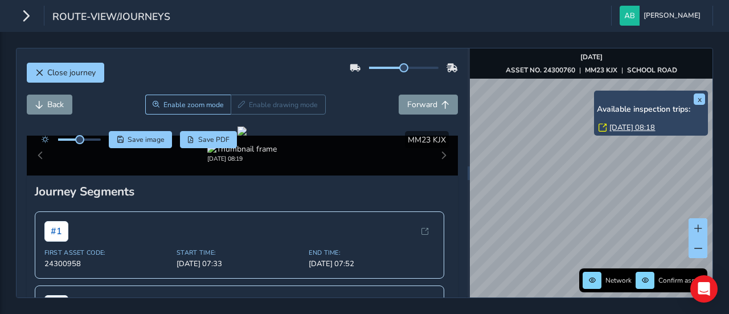
click at [596, 92] on div "x Available inspection trips: [DATE] 08:18" at bounding box center [651, 113] width 114 height 45
drag, startPoint x: 595, startPoint y: 95, endPoint x: 611, endPoint y: 129, distance: 38.0
click at [611, 129] on div "x Available inspection trips: [DATE] 08:18" at bounding box center [651, 113] width 114 height 45
click at [611, 129] on link "[DATE] 08:18" at bounding box center [633, 128] width 46 height 10
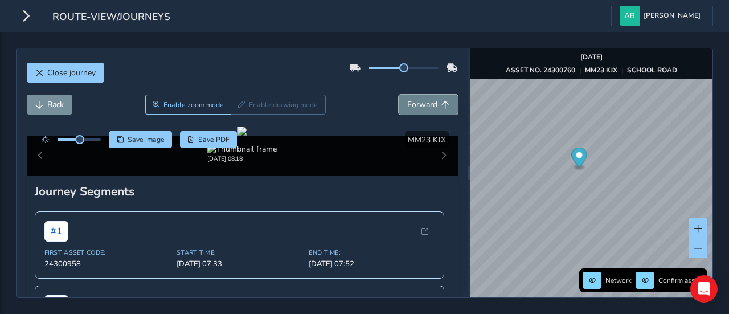
click at [409, 103] on span "Forward" at bounding box center [422, 104] width 30 height 11
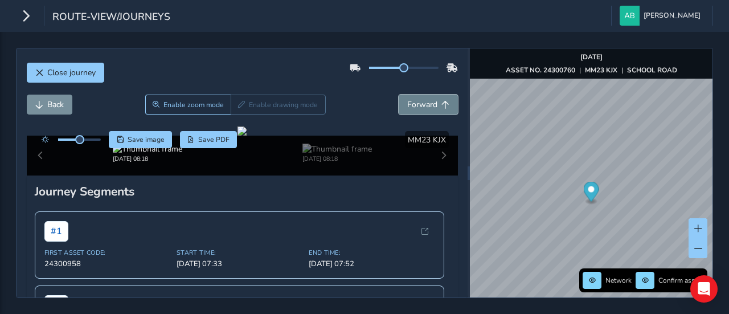
click at [409, 103] on span "Forward" at bounding box center [422, 104] width 30 height 11
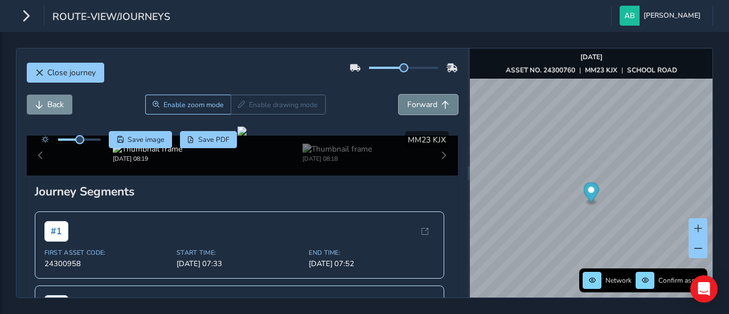
click at [409, 103] on span "Forward" at bounding box center [422, 104] width 30 height 11
click at [77, 96] on div "Back Enable zoom mode Enable drawing mode Forward" at bounding box center [242, 105] width 431 height 20
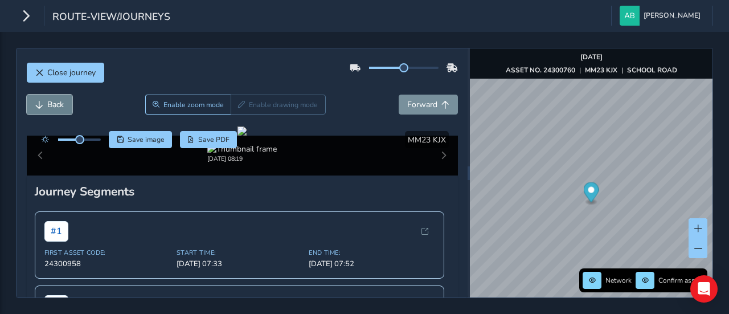
click at [56, 105] on span "Back" at bounding box center [55, 104] width 17 height 11
click at [58, 104] on span "Back" at bounding box center [55, 104] width 17 height 11
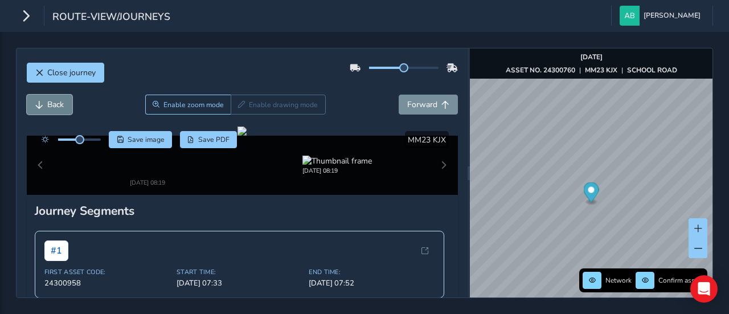
click at [58, 103] on span "Back" at bounding box center [55, 104] width 17 height 11
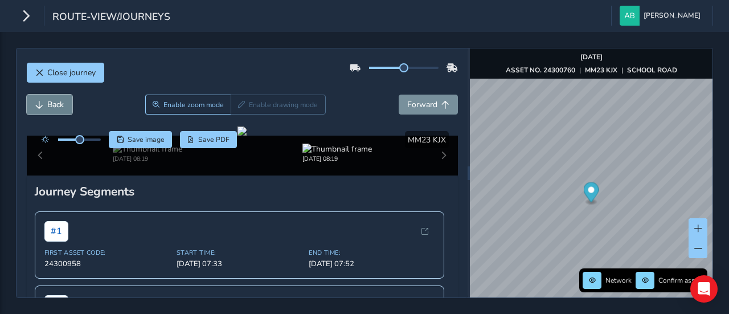
click at [58, 103] on span "Back" at bounding box center [55, 104] width 17 height 11
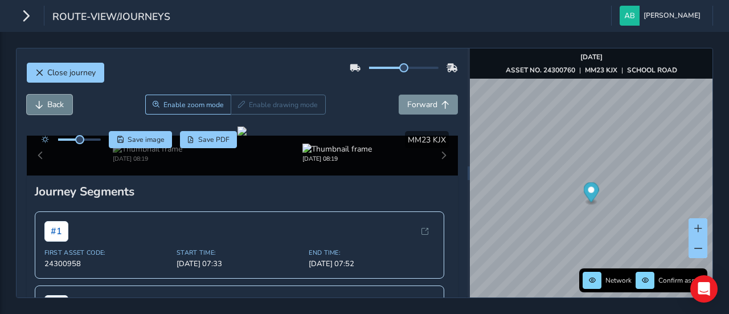
click at [58, 103] on span "Back" at bounding box center [55, 104] width 17 height 11
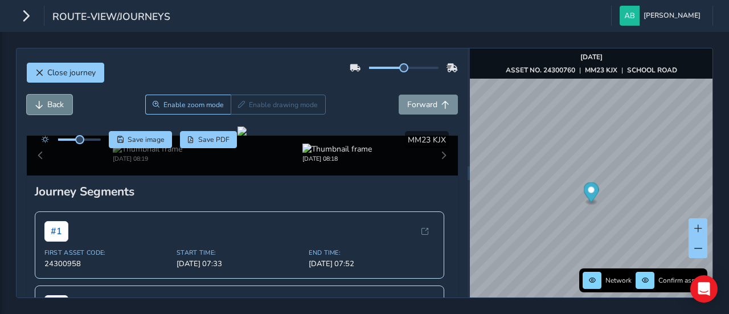
click at [58, 103] on span "Back" at bounding box center [55, 104] width 17 height 11
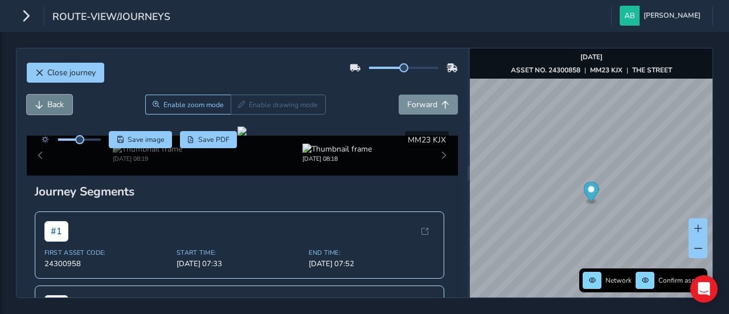
click at [58, 103] on span "Back" at bounding box center [55, 104] width 17 height 11
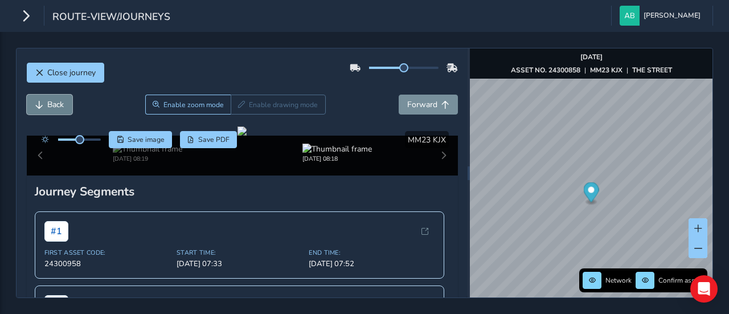
click at [58, 103] on span "Back" at bounding box center [55, 104] width 17 height 11
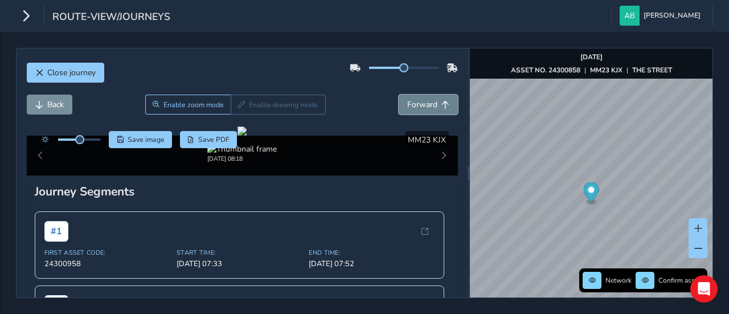
click at [419, 103] on span "Forward" at bounding box center [422, 104] width 30 height 11
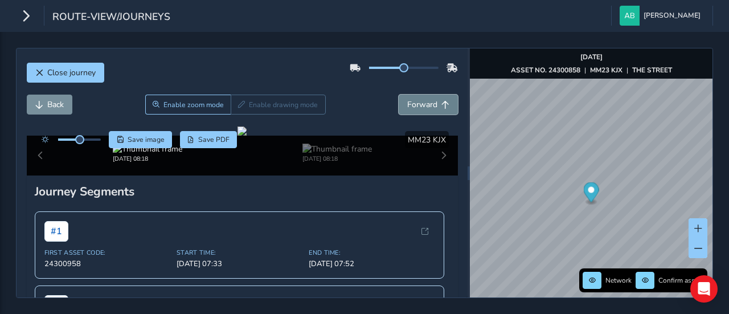
click at [420, 101] on span "Forward" at bounding box center [422, 104] width 30 height 11
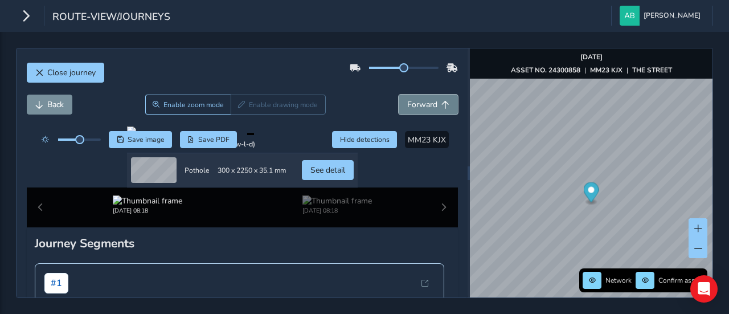
click at [420, 101] on span "Forward" at bounding box center [422, 104] width 30 height 11
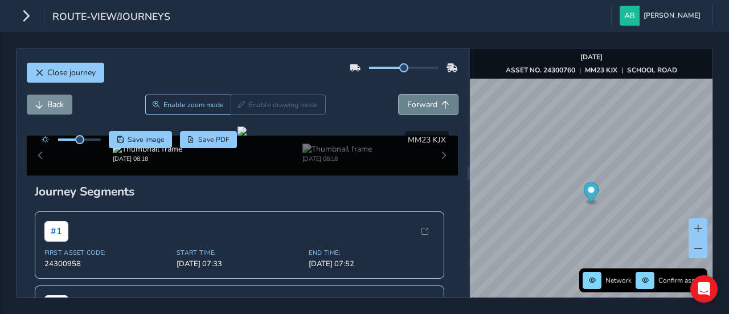
click at [420, 101] on span "Forward" at bounding box center [422, 104] width 30 height 11
click at [422, 100] on span "Forward" at bounding box center [422, 104] width 30 height 11
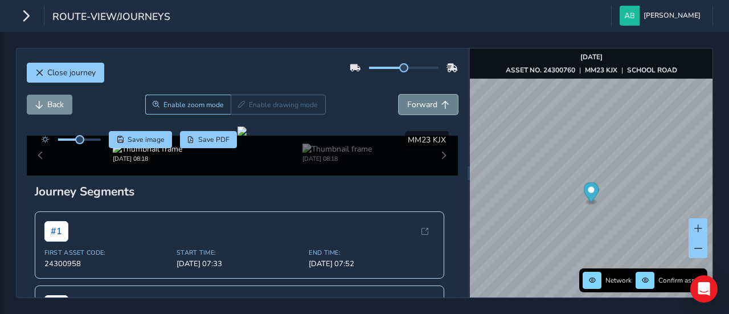
click at [422, 100] on span "Forward" at bounding box center [422, 104] width 30 height 11
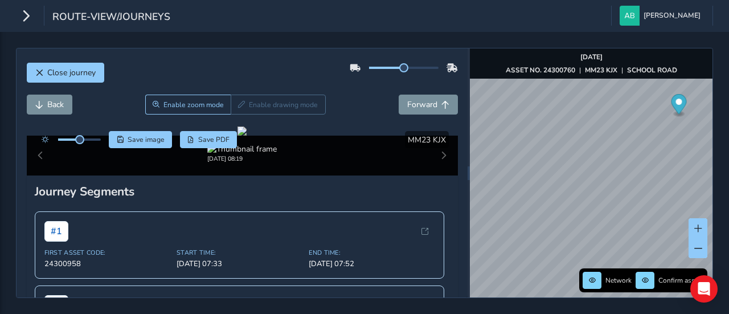
click at [612, 18] on div "route-view/journeys [PERSON_NAME] Colour Scheme: Dark Dim Light Logout Close jo…" at bounding box center [364, 157] width 729 height 314
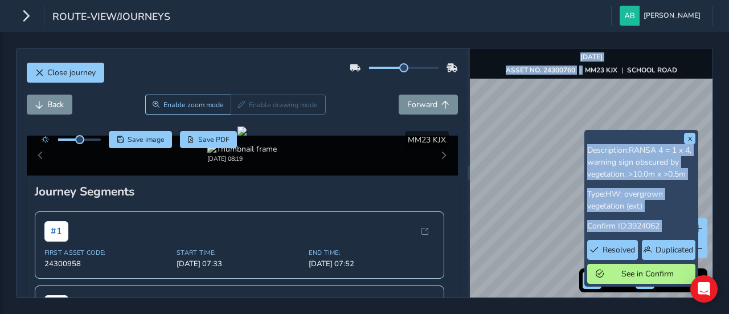
drag, startPoint x: 583, startPoint y: 231, endPoint x: 585, endPoint y: 69, distance: 162.4
click at [585, 69] on div "x Description: RANSA 4 = 1 x 4, warning sign obscured by vegetation, >10.0m x >…" at bounding box center [591, 172] width 243 height 249
click at [542, 77] on div "x Description: RANSA 4 = 1 x 4, warning sign obscured by vegetation, >10.0m x >…" at bounding box center [591, 172] width 243 height 249
click at [692, 137] on button "x" at bounding box center [689, 138] width 11 height 11
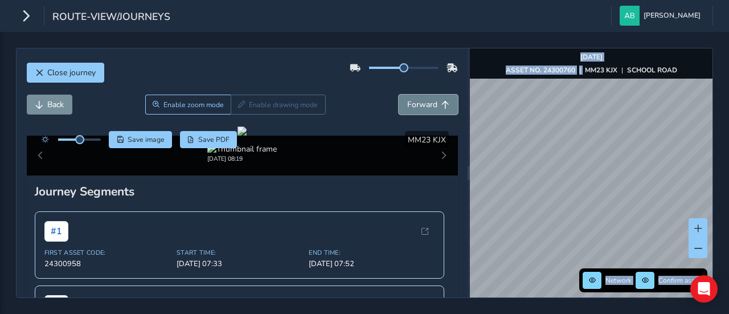
click at [422, 99] on span "Forward" at bounding box center [422, 104] width 30 height 11
click at [422, 102] on span "Forward" at bounding box center [422, 104] width 30 height 11
click at [428, 108] on span "Forward" at bounding box center [422, 104] width 30 height 11
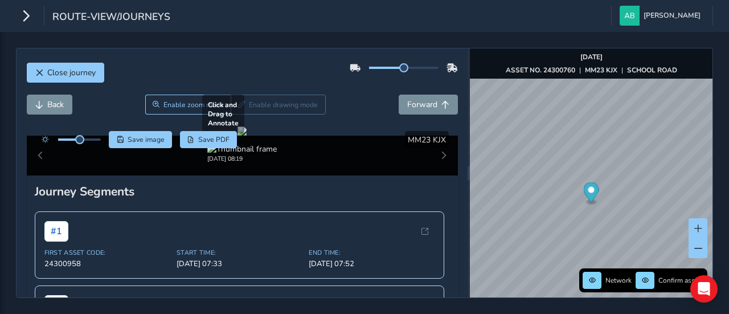
drag, startPoint x: 381, startPoint y: 181, endPoint x: 327, endPoint y: 178, distance: 54.2
click at [247, 136] on div at bounding box center [242, 130] width 9 height 9
click at [46, 100] on button "Back" at bounding box center [50, 105] width 46 height 20
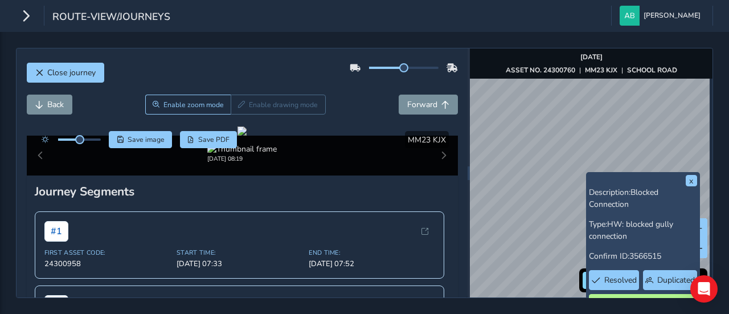
click at [595, 201] on div "x Description: Blocked Connection Type: HW: blocked gully connection Confirm ID…" at bounding box center [591, 172] width 243 height 249
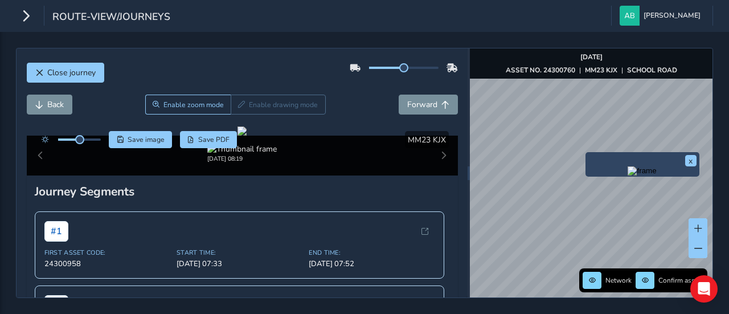
click at [600, 63] on div "x Network Confirm assets [DATE] ASSET NO. 24300760 | MM23 KJX | SCHOOL ROAD" at bounding box center [591, 172] width 243 height 249
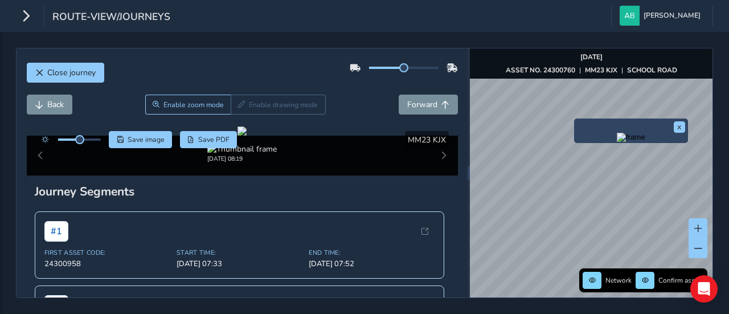
click at [499, 305] on div "Close journey Back Enable zoom mode Enable drawing mode Forward Click and Drag …" at bounding box center [364, 173] width 729 height 282
